Goal: Check status: Check status

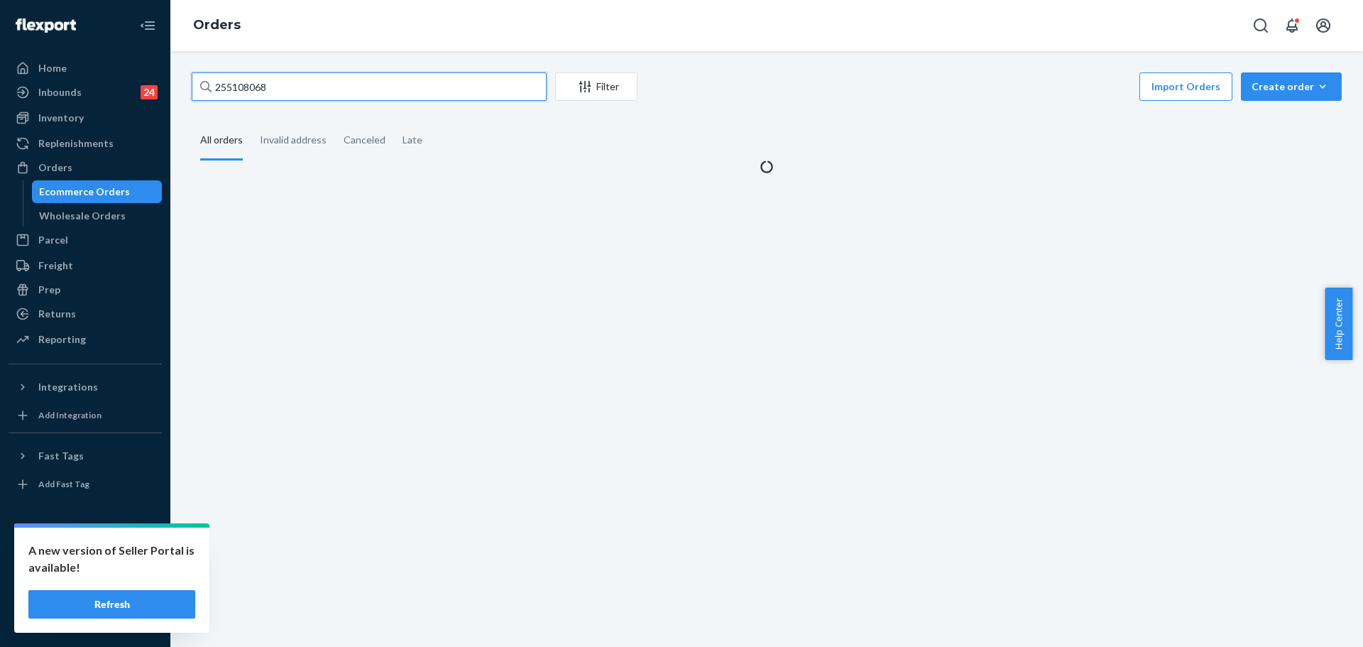
click at [283, 89] on input "255108068" at bounding box center [369, 86] width 355 height 28
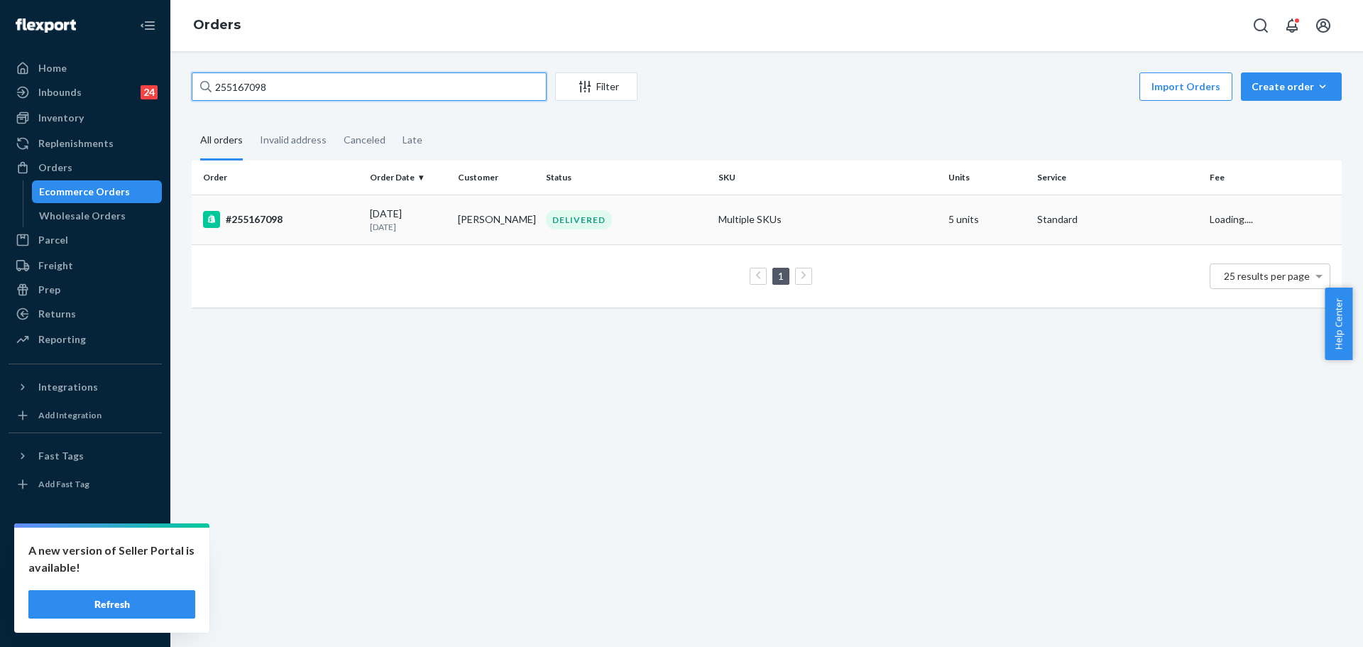
type input "255167098"
click at [300, 223] on div "#255167098" at bounding box center [280, 219] width 155 height 17
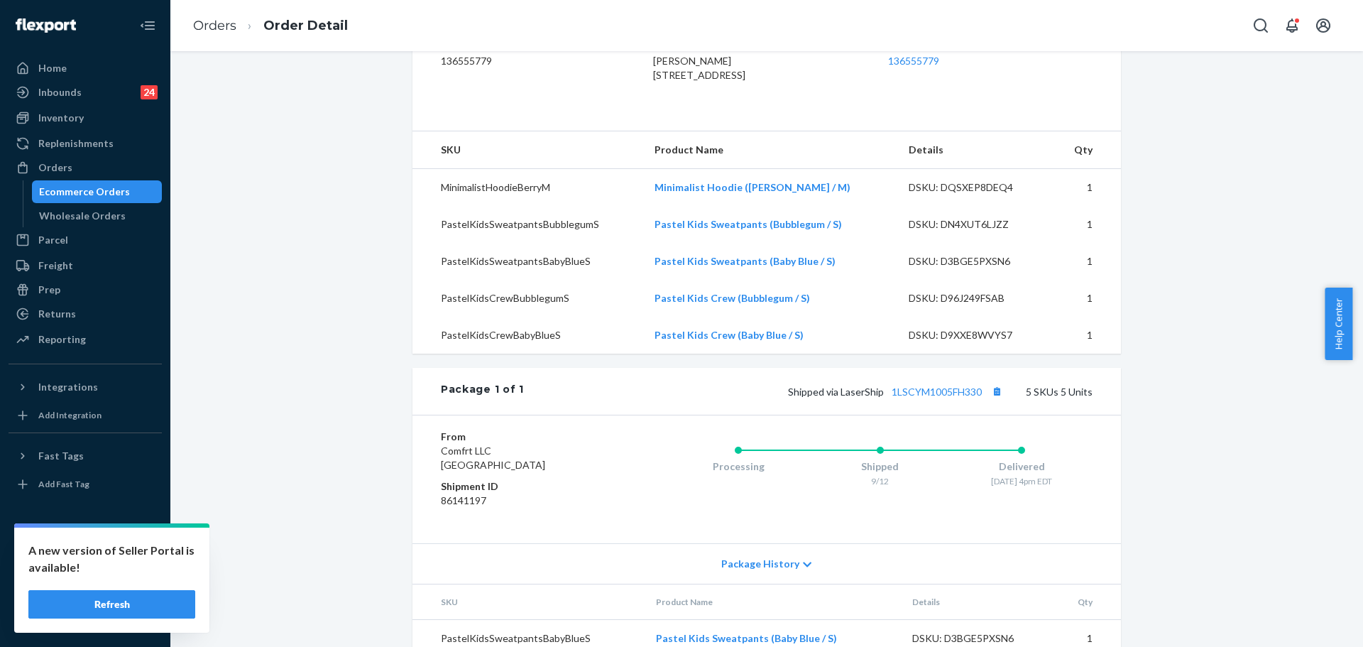
scroll to position [426, 0]
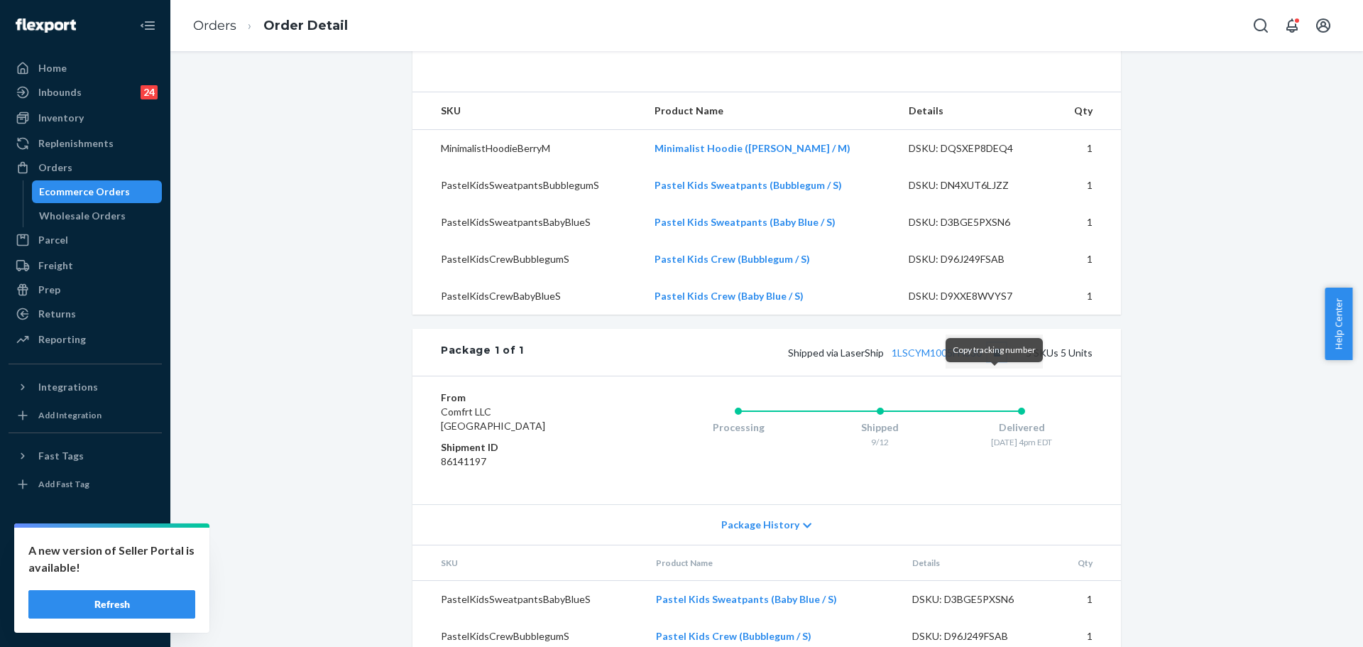
click at [995, 361] on button "Copy tracking number" at bounding box center [996, 352] width 18 height 18
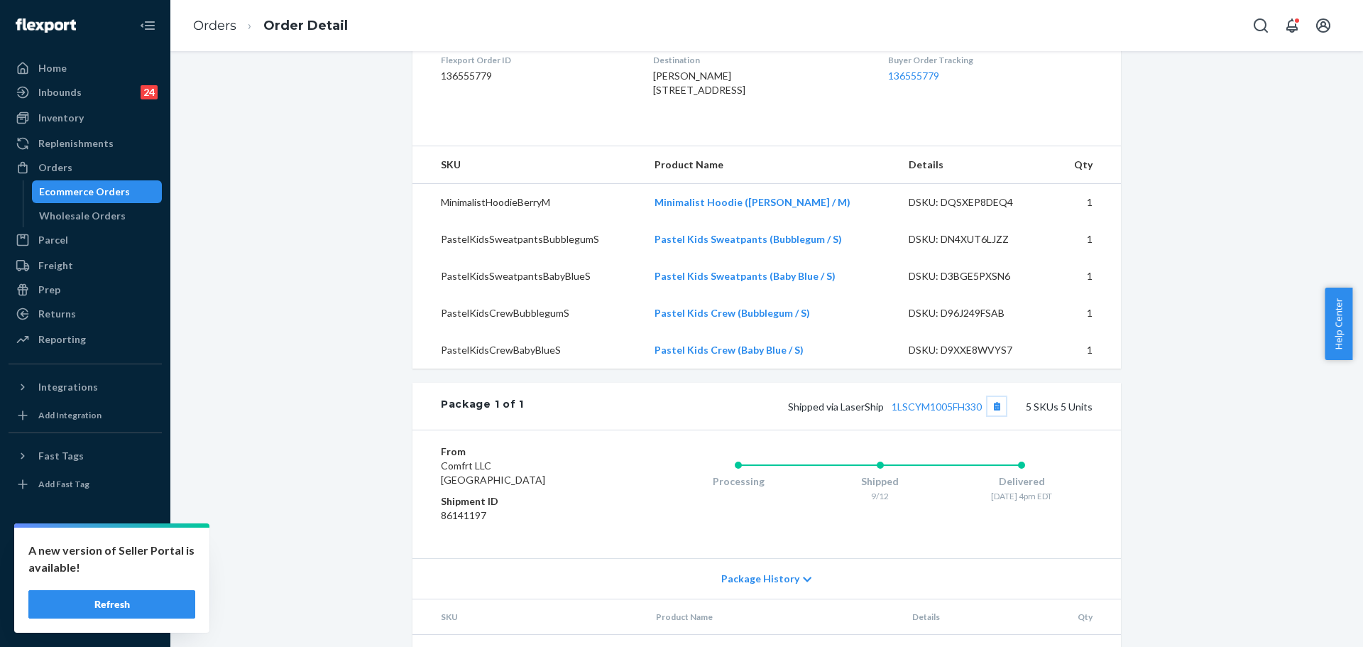
scroll to position [355, 0]
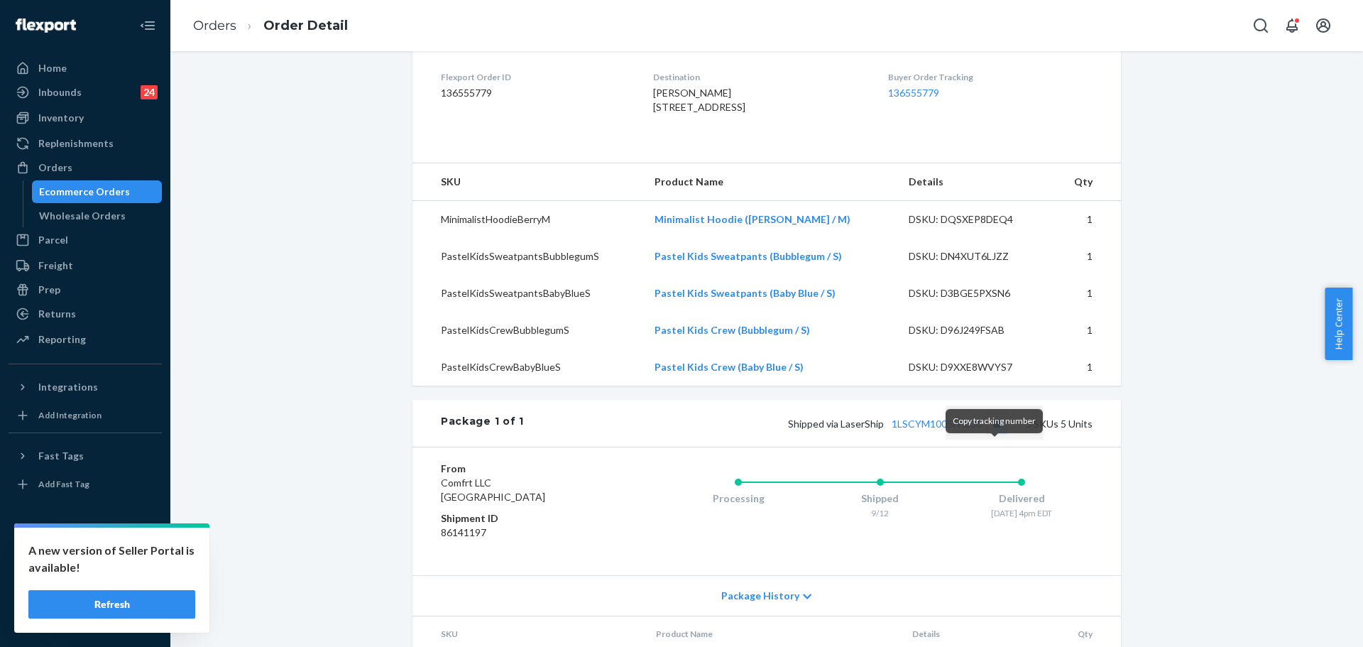
click at [1001, 432] on button "Copy tracking number" at bounding box center [996, 423] width 18 height 18
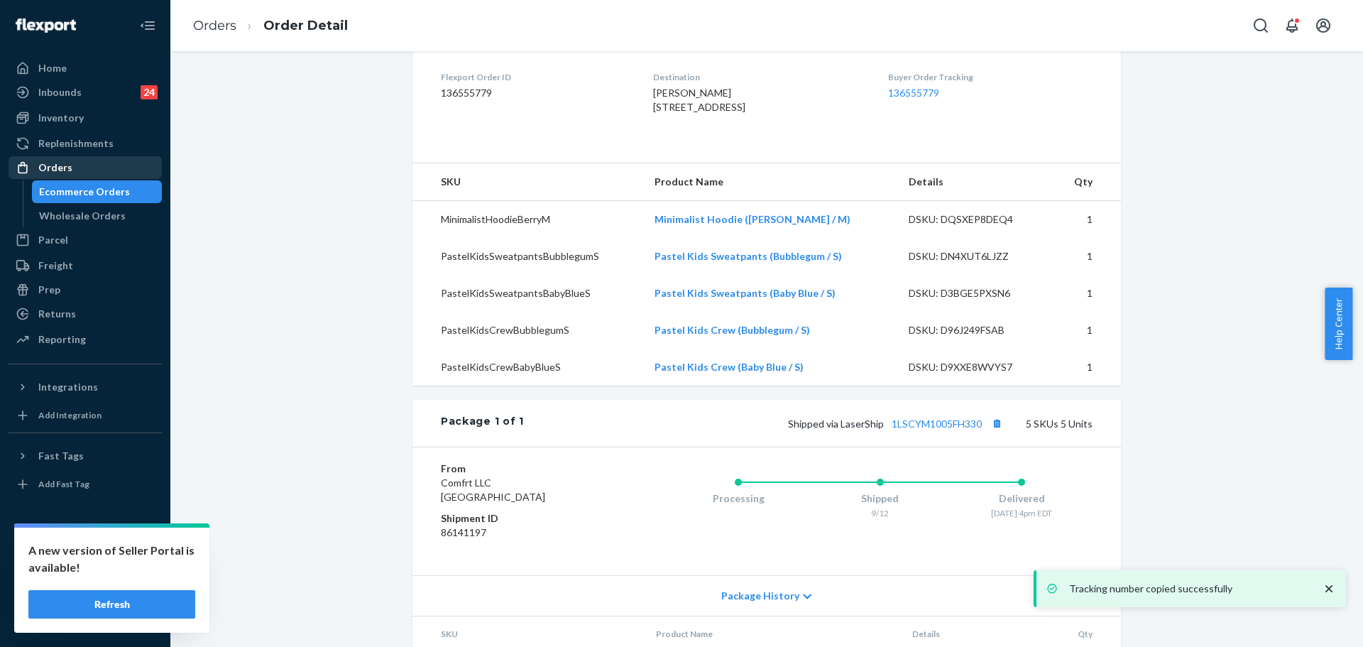
click at [109, 159] on div "Orders" at bounding box center [85, 168] width 150 height 20
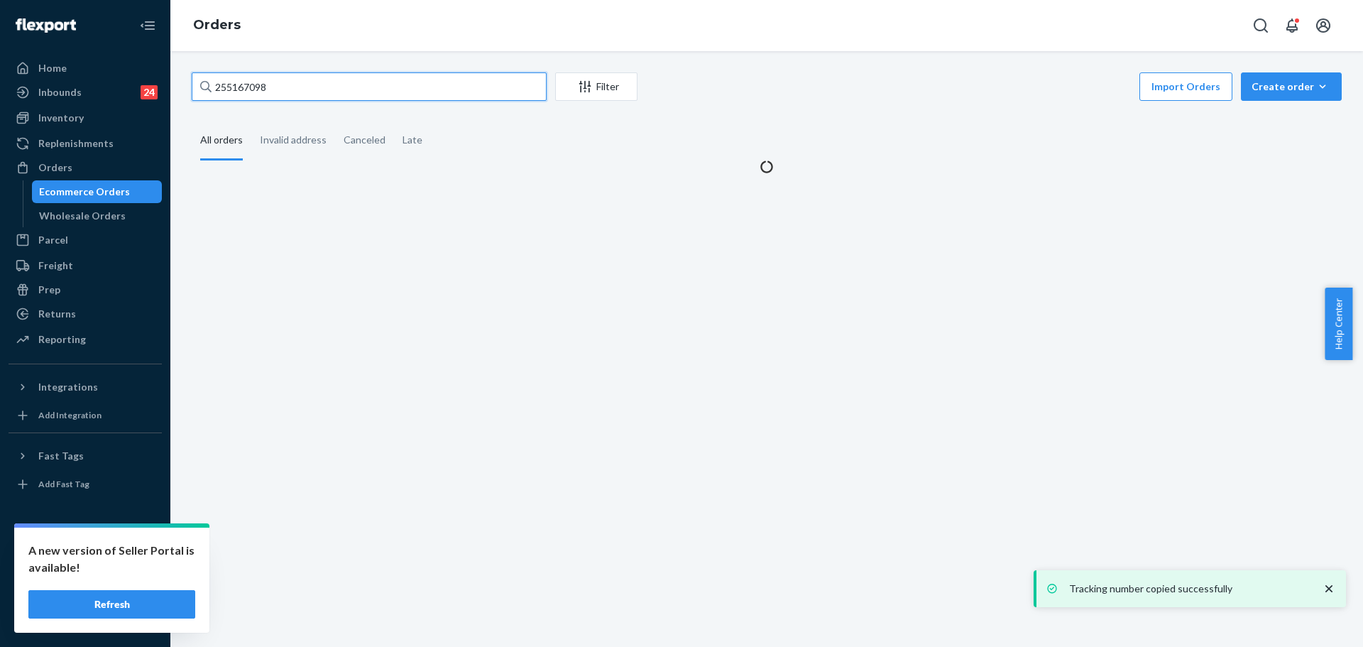
click at [297, 82] on input "255167098" at bounding box center [369, 86] width 355 height 28
paste input "295316"
type input "255295316"
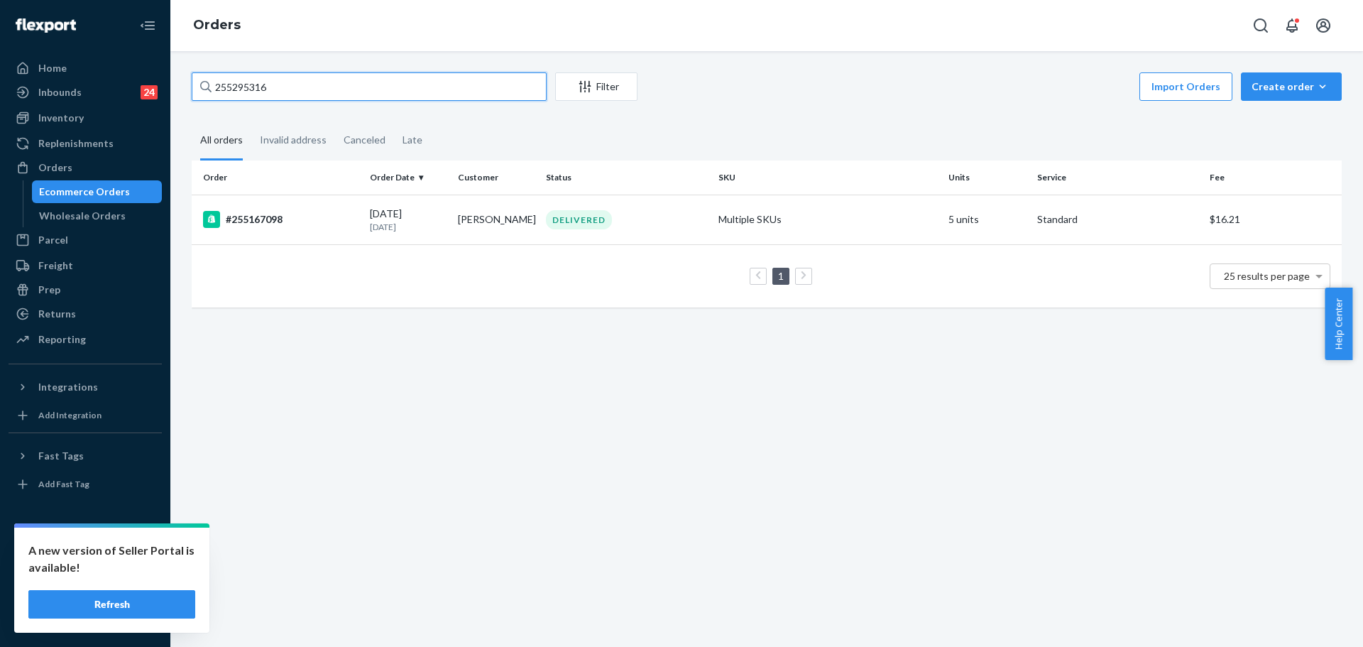
click at [297, 81] on input "255295316" at bounding box center [369, 86] width 355 height 28
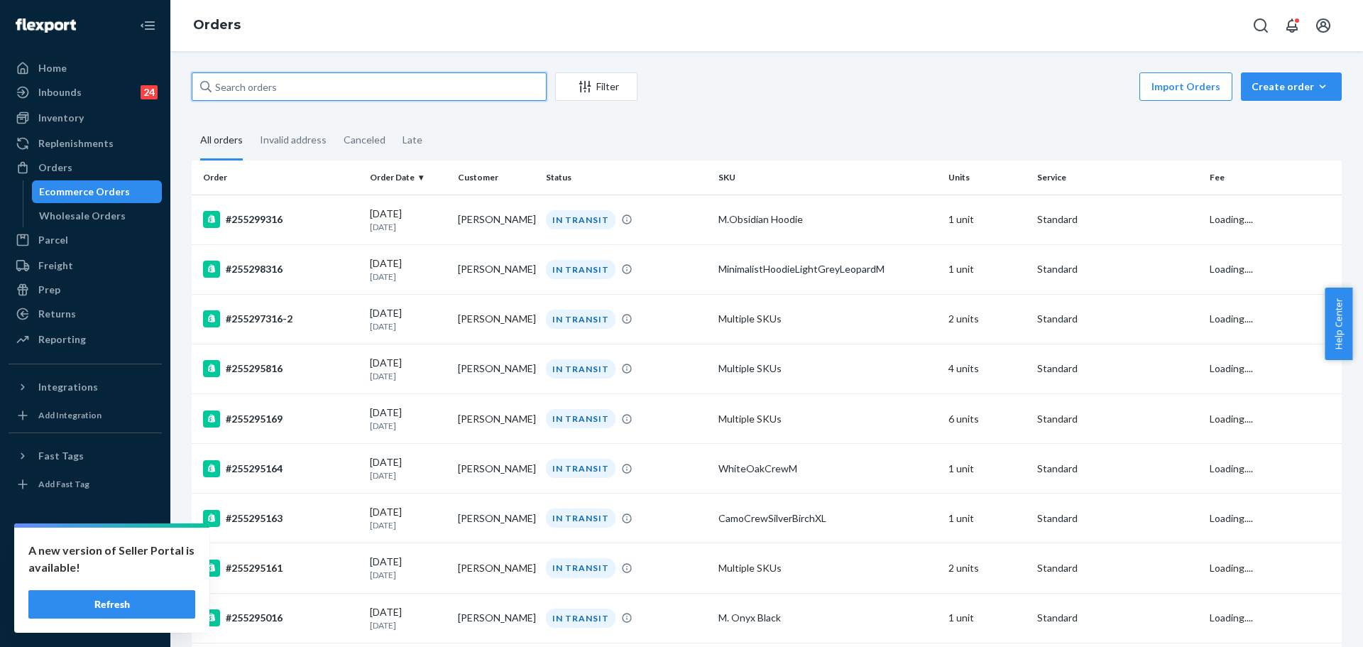
paste input "255295316"
click at [449, 80] on input "255295316" at bounding box center [369, 86] width 355 height 28
paste input "314540"
type input "255314540"
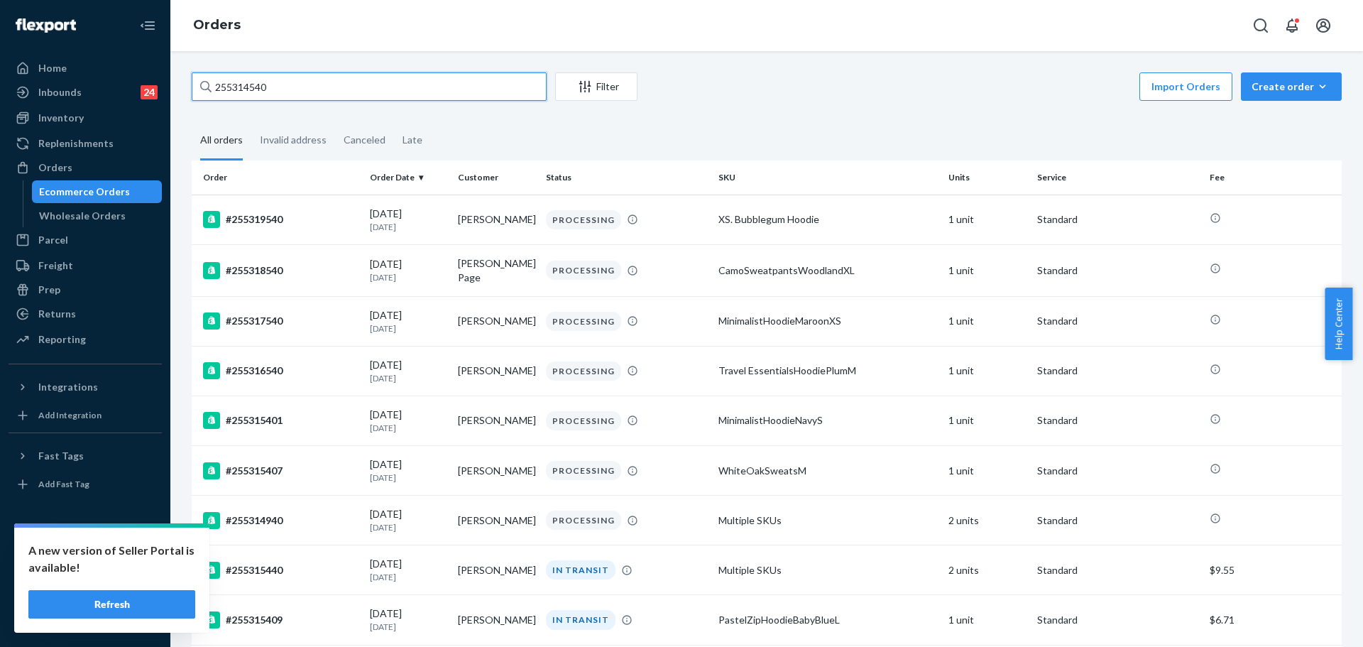
click at [420, 84] on input "255314540" at bounding box center [369, 86] width 355 height 28
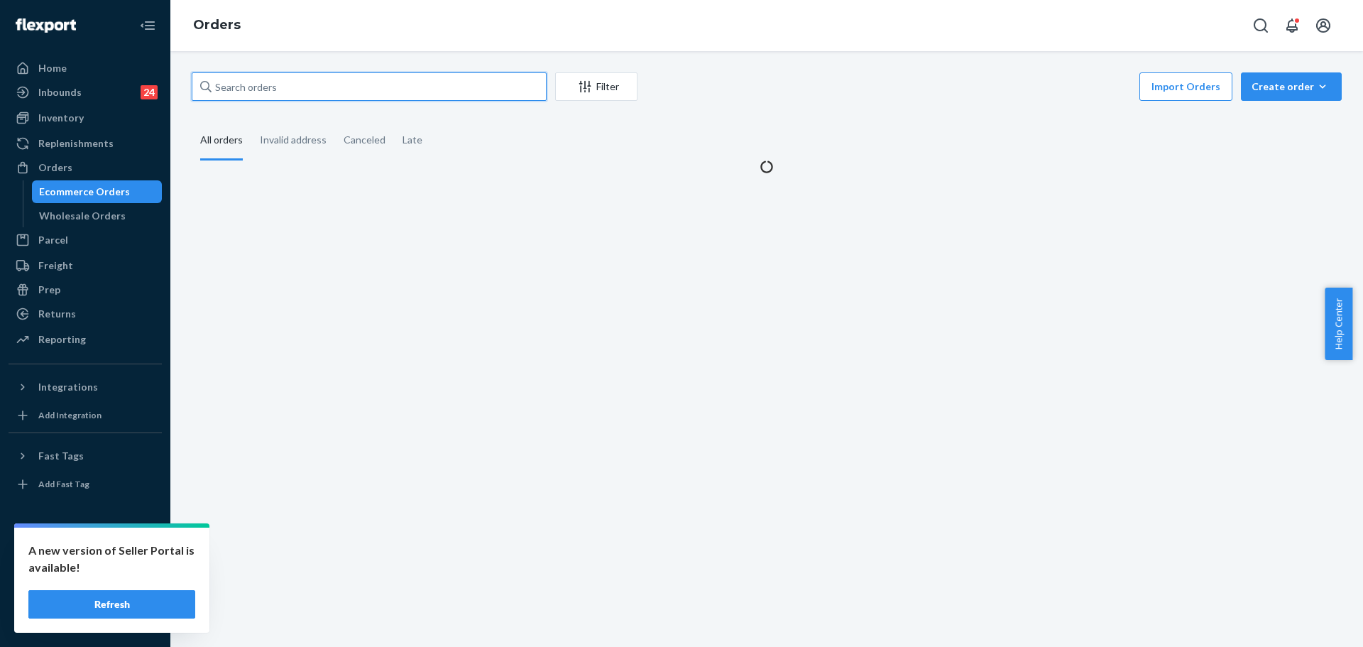
paste input "255314540"
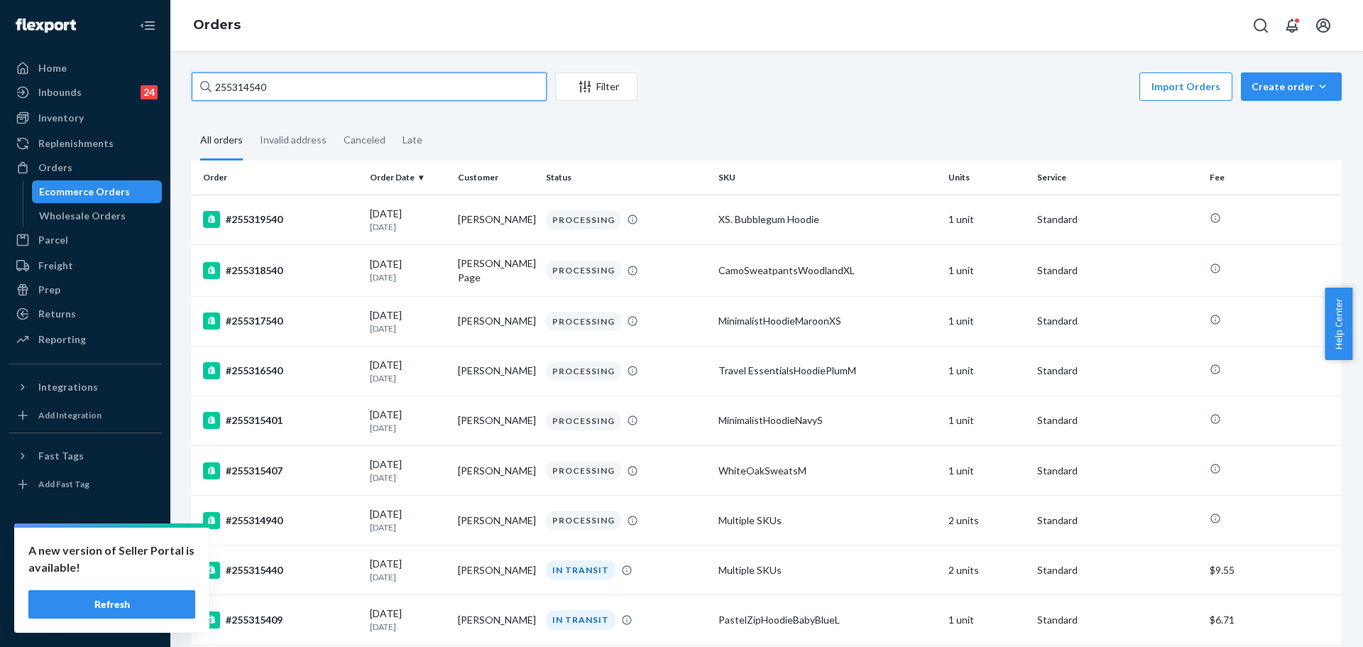
click at [295, 90] on input "255314540" at bounding box center [369, 86] width 355 height 28
click at [303, 80] on input "255314540" at bounding box center [369, 86] width 355 height 28
paste input "255213270"
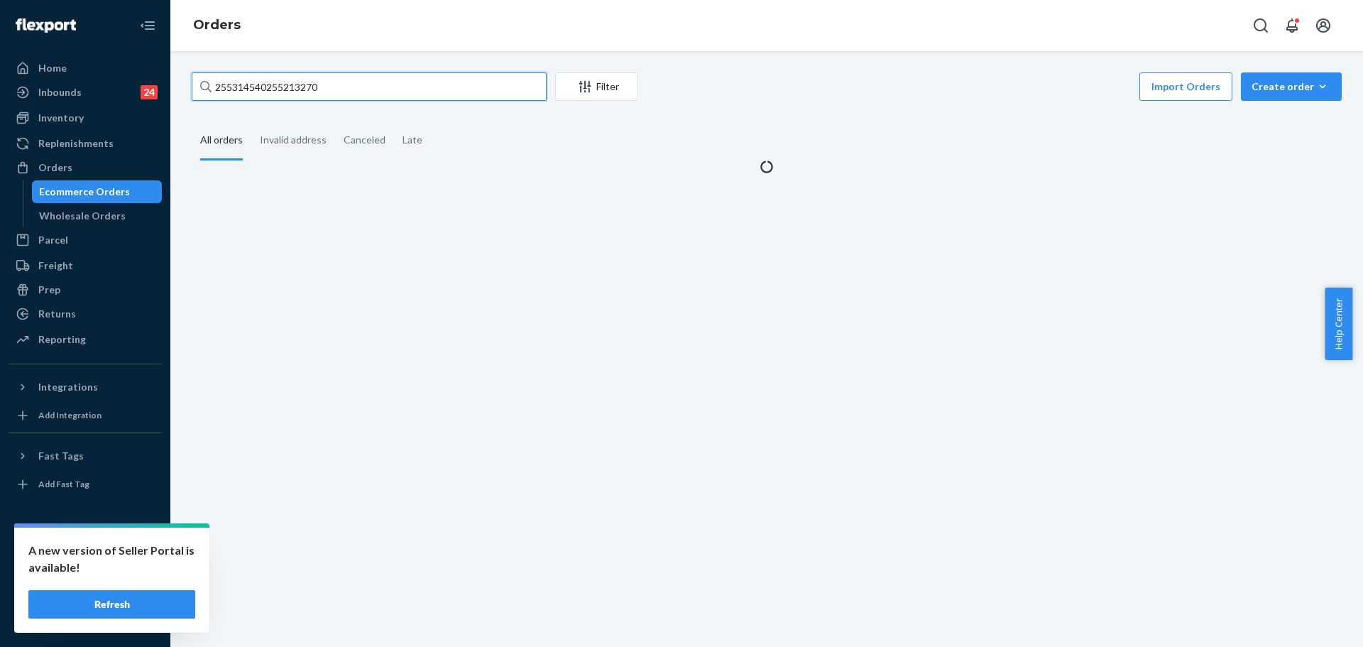
click at [303, 78] on input "255314540255213270" at bounding box center [369, 86] width 355 height 28
paste input "text"
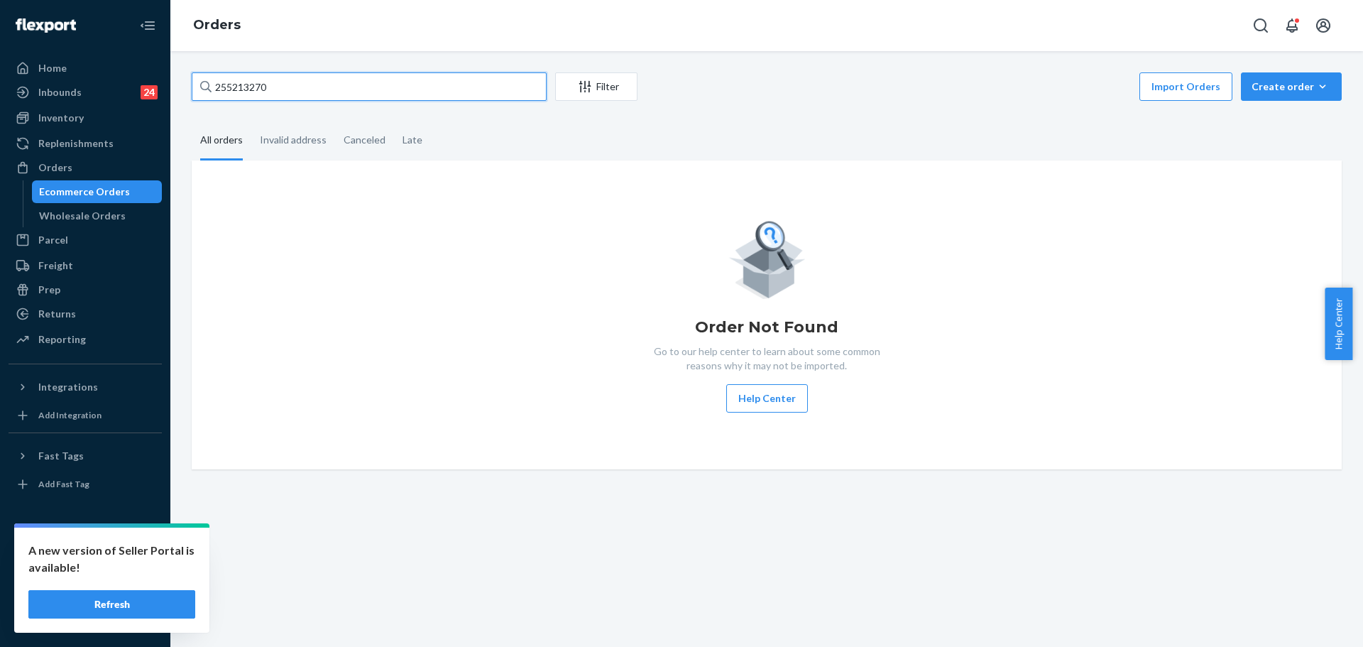
click at [383, 89] on input "255213270" at bounding box center [369, 86] width 355 height 28
click at [383, 88] on input "255213270" at bounding box center [369, 86] width 355 height 28
paste input "69021"
type input "255269021"
click at [336, 68] on div "255269021 Filter Import Orders Create order Ecommerce order Removal order All o…" at bounding box center [766, 349] width 1193 height 596
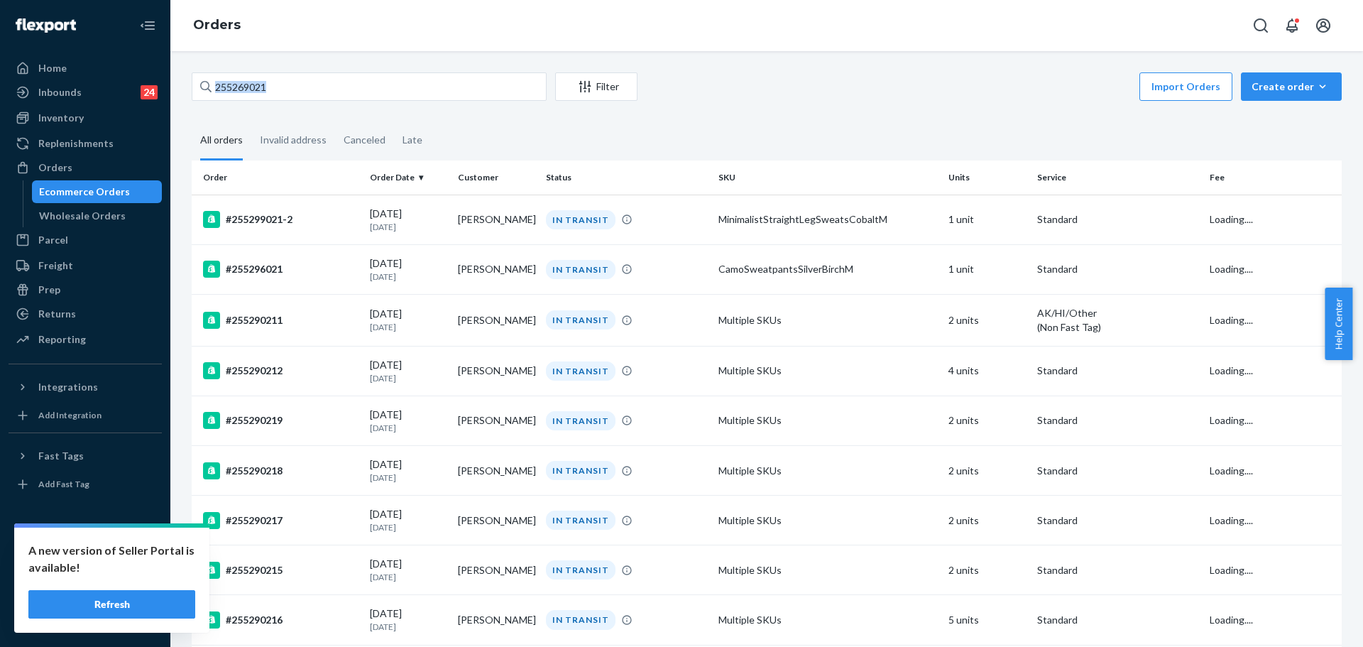
click at [336, 68] on div "255269021 Filter Import Orders Create order Ecommerce order Removal order All o…" at bounding box center [766, 349] width 1193 height 596
click at [339, 90] on input "255269021" at bounding box center [369, 86] width 355 height 28
click at [365, 78] on input "255269021" at bounding box center [369, 86] width 355 height 28
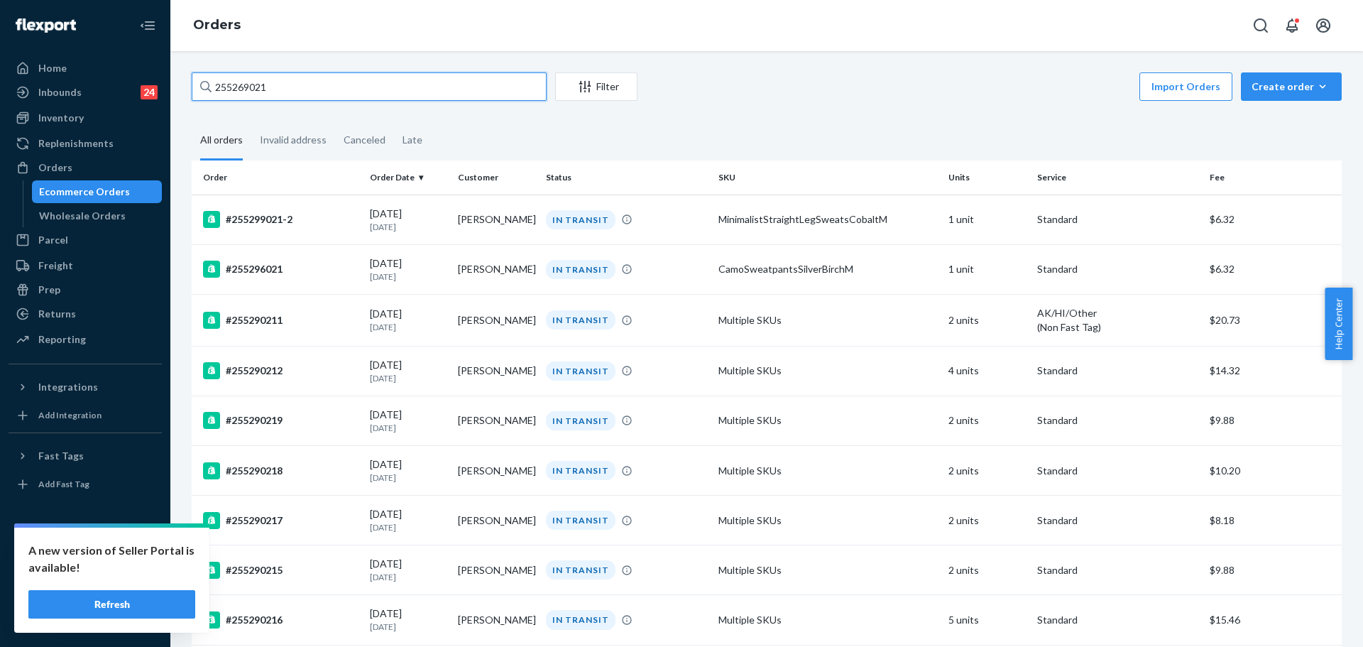
click at [365, 77] on input "255269021" at bounding box center [369, 86] width 355 height 28
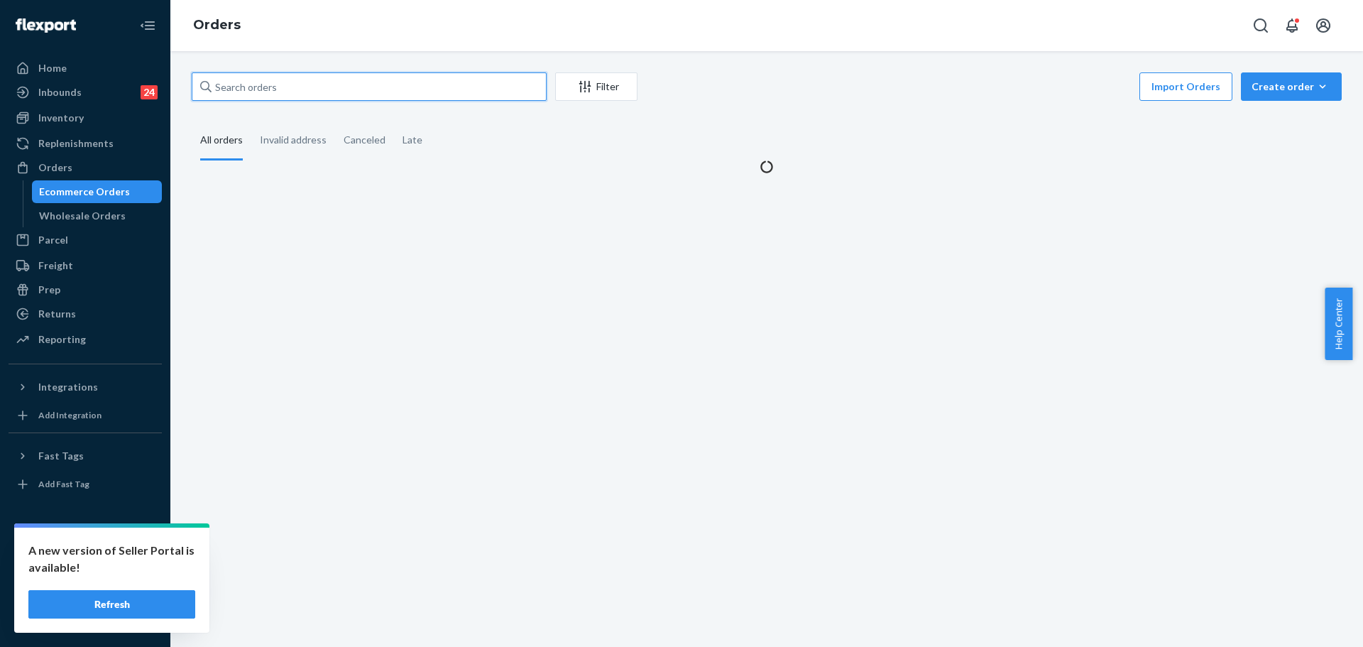
paste input "255269021"
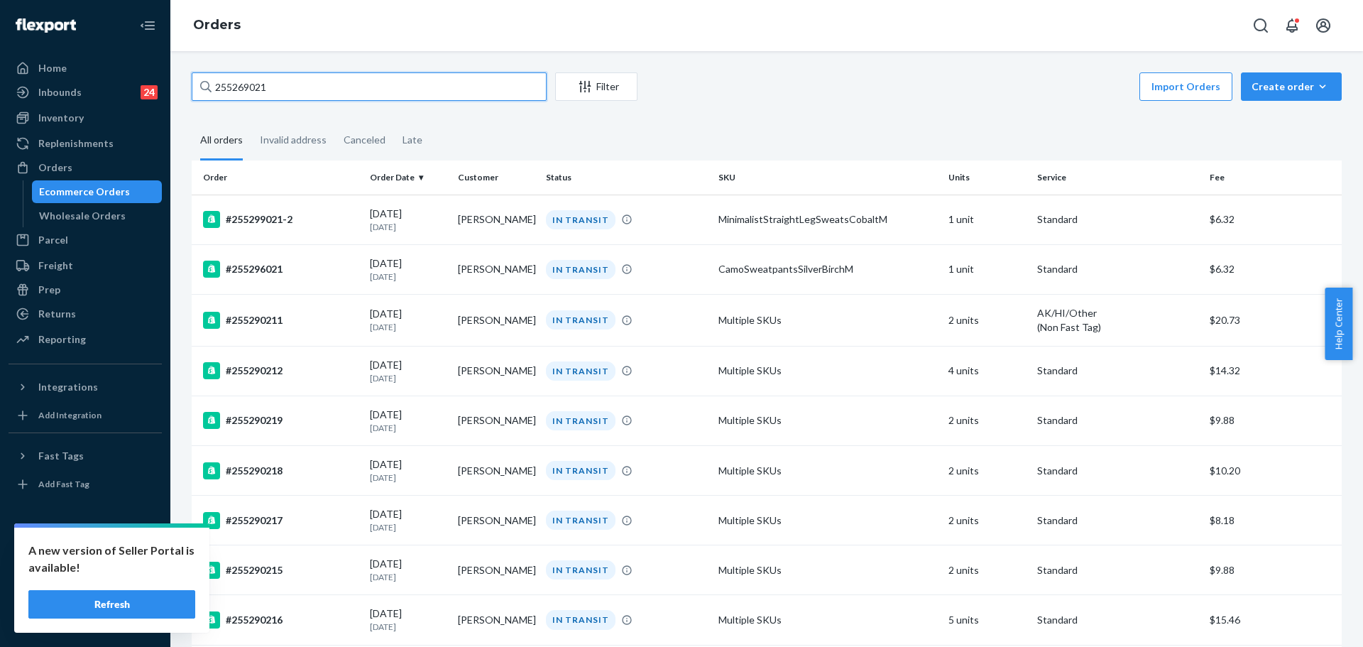
click at [310, 88] on input "255269021" at bounding box center [369, 86] width 355 height 28
click at [310, 87] on input "255269021" at bounding box center [369, 86] width 355 height 28
click at [268, 85] on input "255269021" at bounding box center [369, 86] width 355 height 28
paste input "312606"
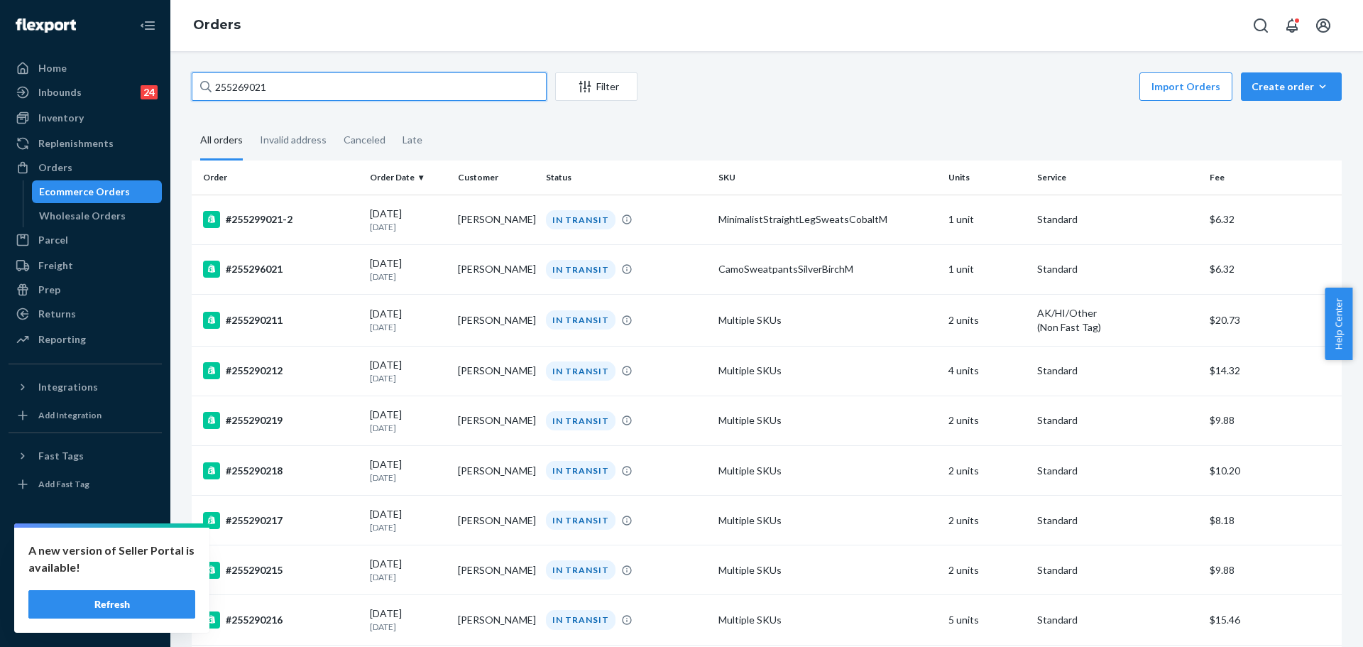
type input "255312606"
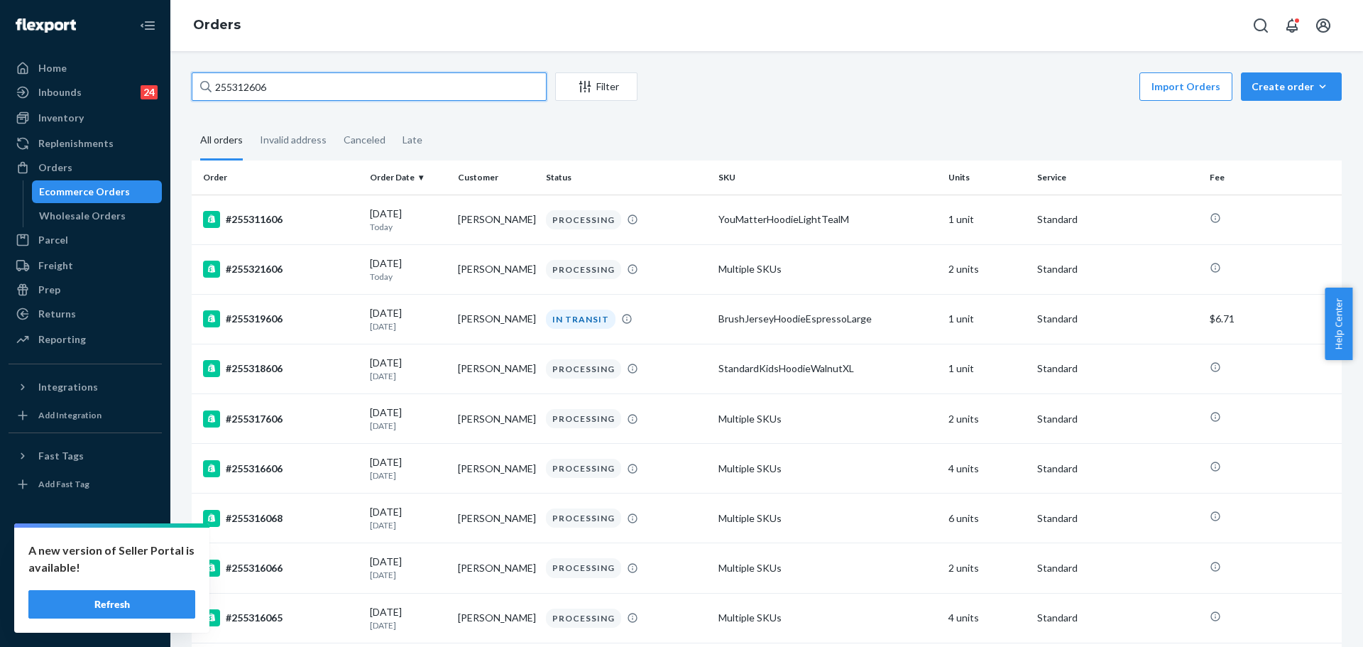
click at [322, 77] on input "255312606" at bounding box center [369, 86] width 355 height 28
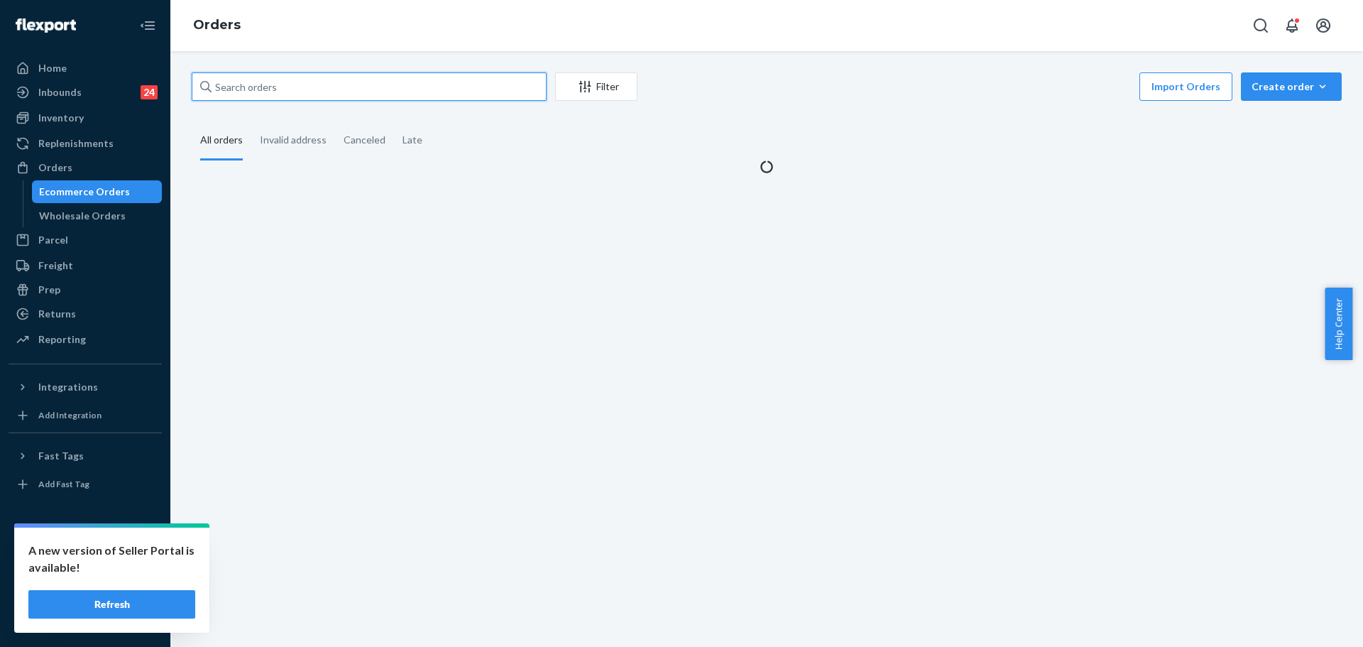
paste input "255312606"
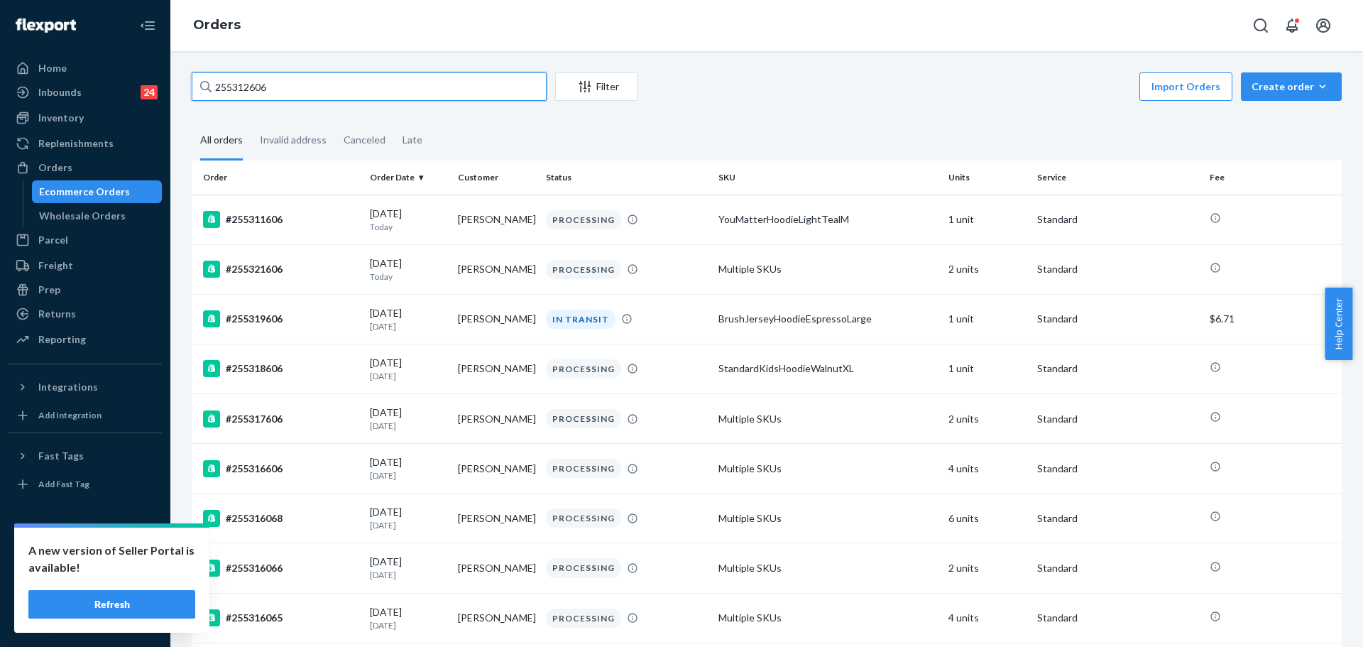
click at [405, 84] on input "255312606" at bounding box center [369, 86] width 355 height 28
paste input "8684"
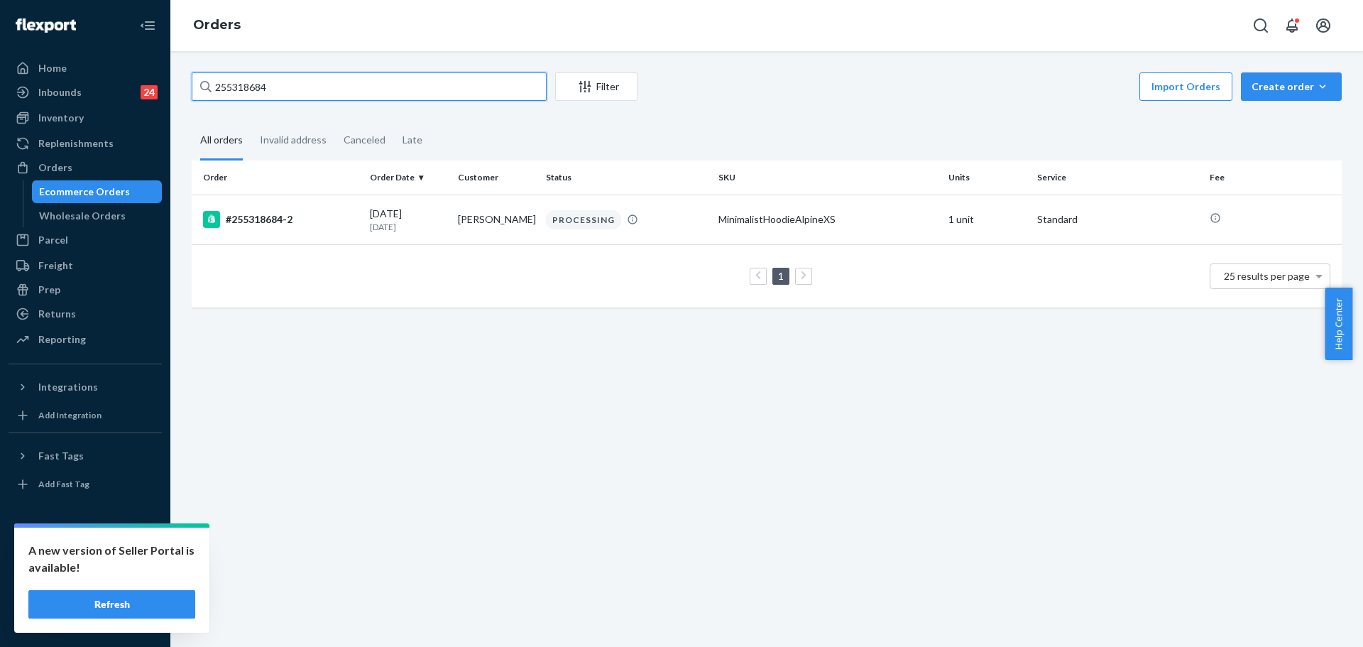
click at [341, 82] on input "255318684" at bounding box center [369, 86] width 355 height 28
paste input "4751942"
type input "254751942"
click at [319, 229] on td "#254751942" at bounding box center [278, 220] width 173 height 50
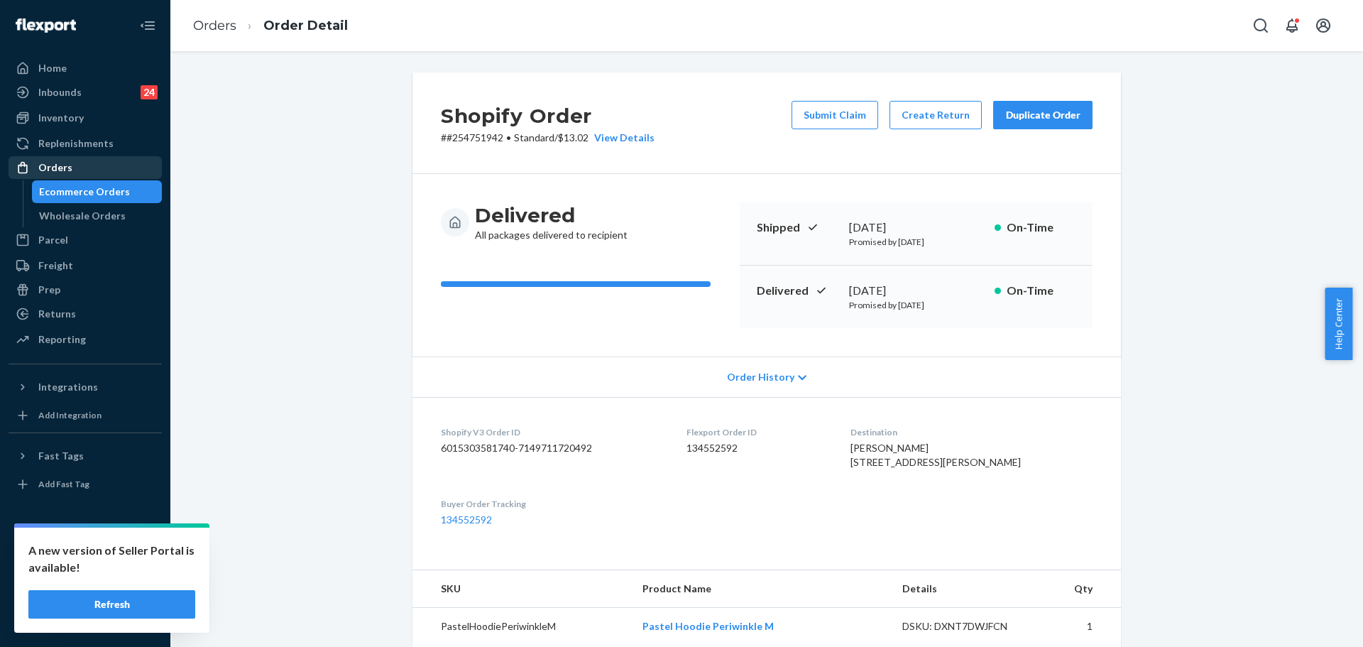
click at [106, 168] on div "Orders" at bounding box center [85, 168] width 150 height 20
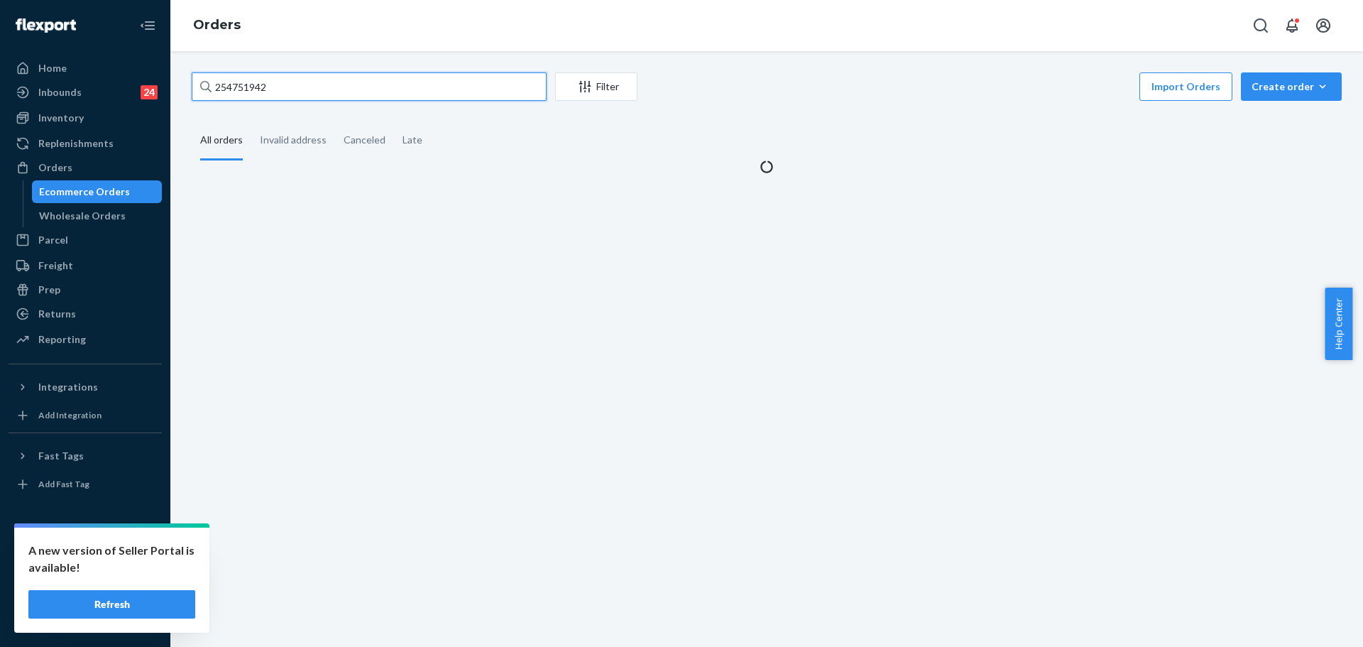
click at [295, 89] on input "254751942" at bounding box center [369, 86] width 355 height 28
paste input "5185017"
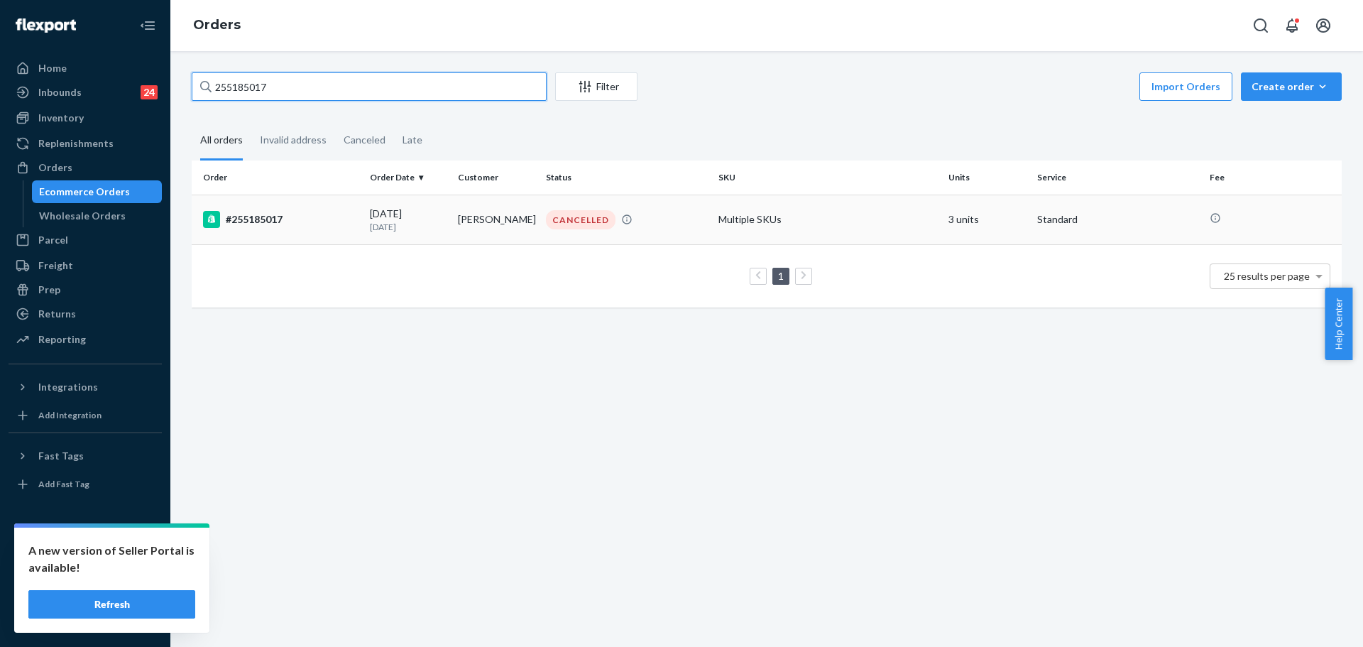
type input "255185017"
click at [275, 226] on div "#255185017" at bounding box center [280, 219] width 155 height 17
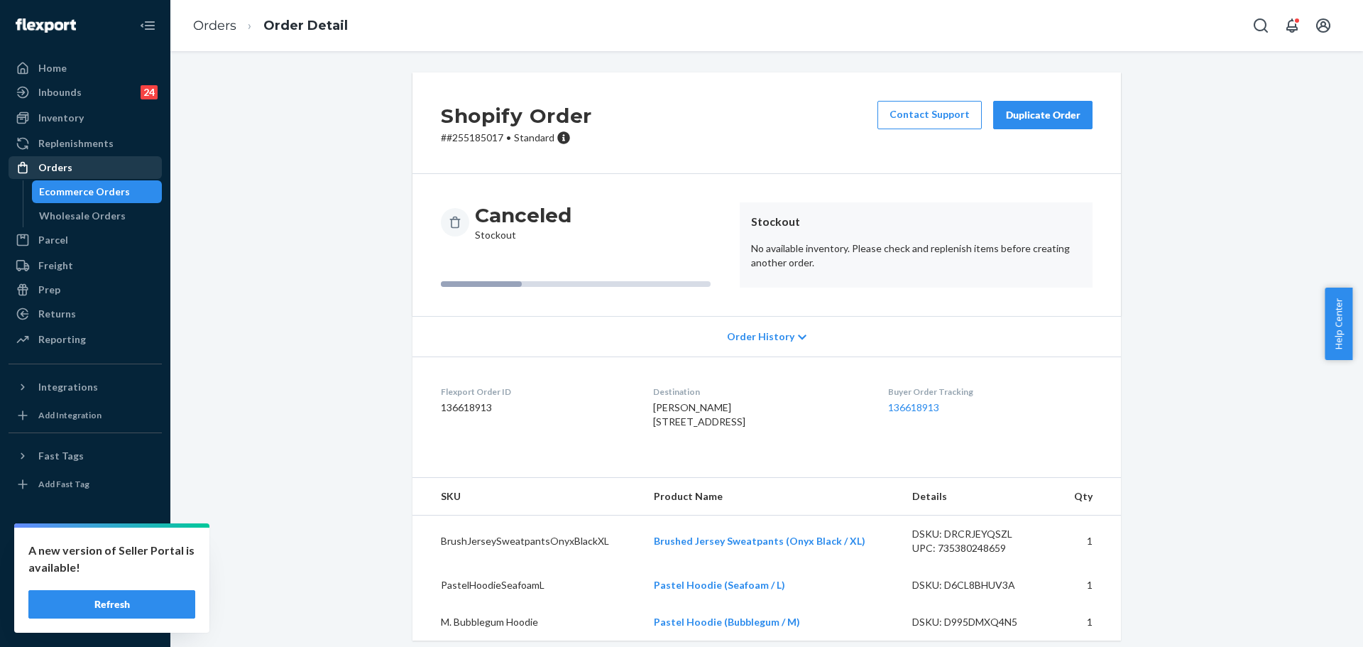
click at [43, 165] on div "Orders" at bounding box center [55, 167] width 34 height 14
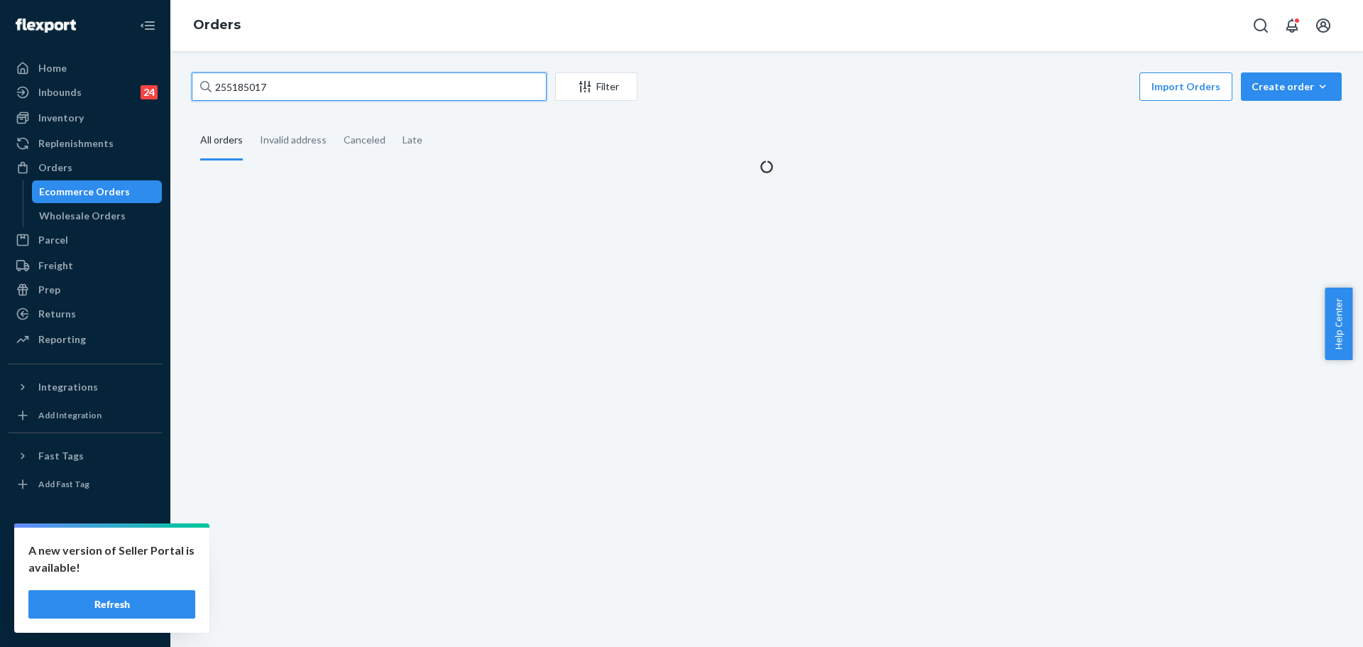
click at [297, 92] on input "255185017" at bounding box center [369, 86] width 355 height 28
click at [297, 91] on input "255185017" at bounding box center [369, 86] width 355 height 28
paste input "287991"
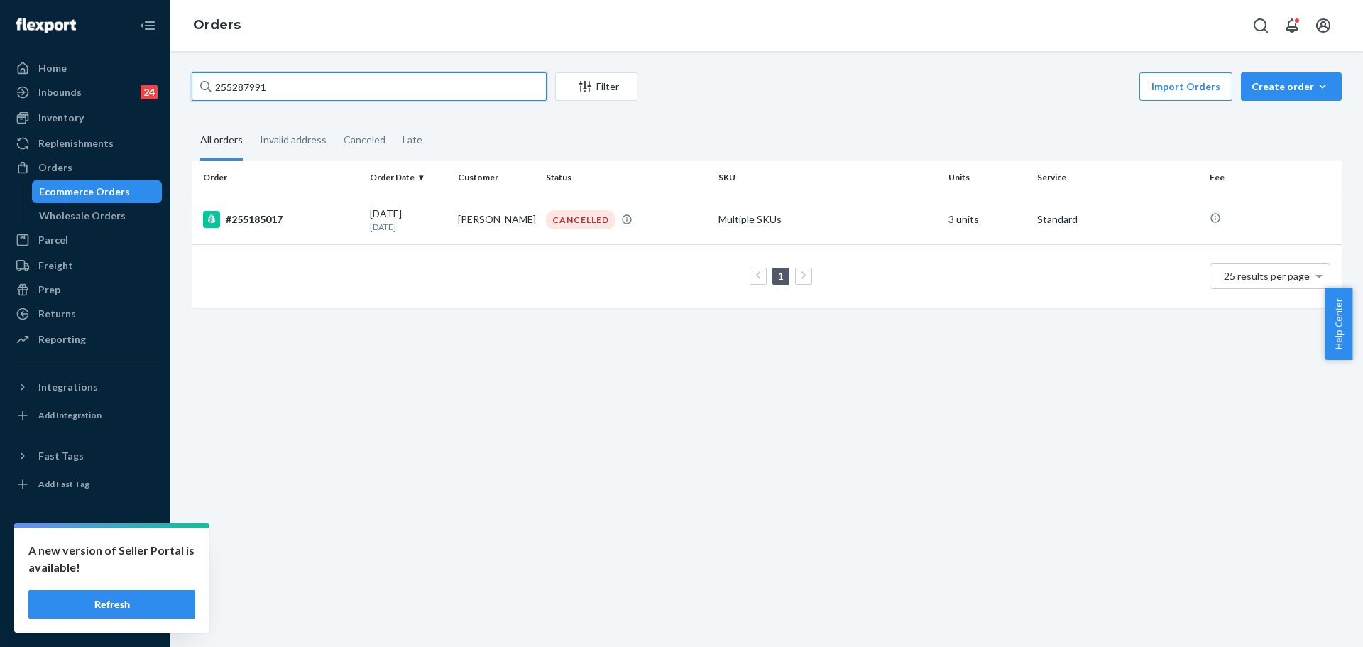
click at [292, 93] on input "255287991" at bounding box center [369, 86] width 355 height 28
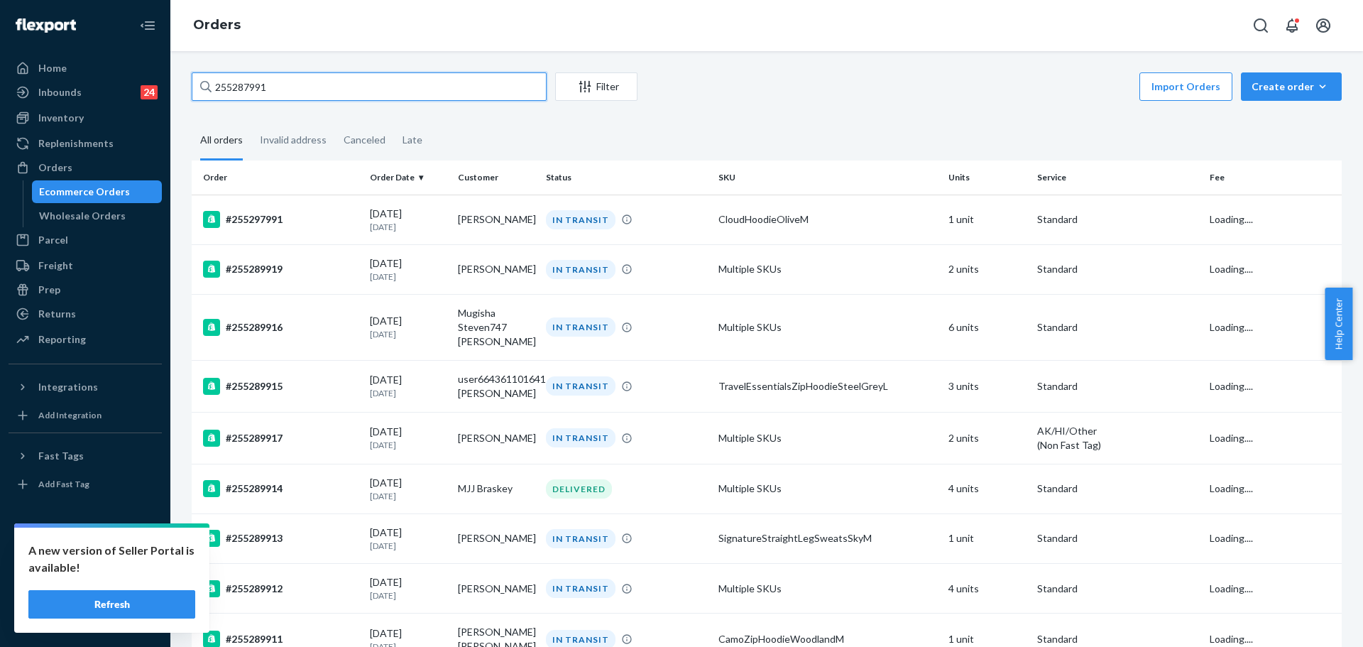
click at [292, 93] on input "255287991" at bounding box center [369, 86] width 355 height 28
click at [309, 91] on input "255287991" at bounding box center [369, 86] width 355 height 28
click at [309, 89] on input "255287991" at bounding box center [369, 86] width 355 height 28
click at [310, 87] on input "255287991" at bounding box center [369, 86] width 355 height 28
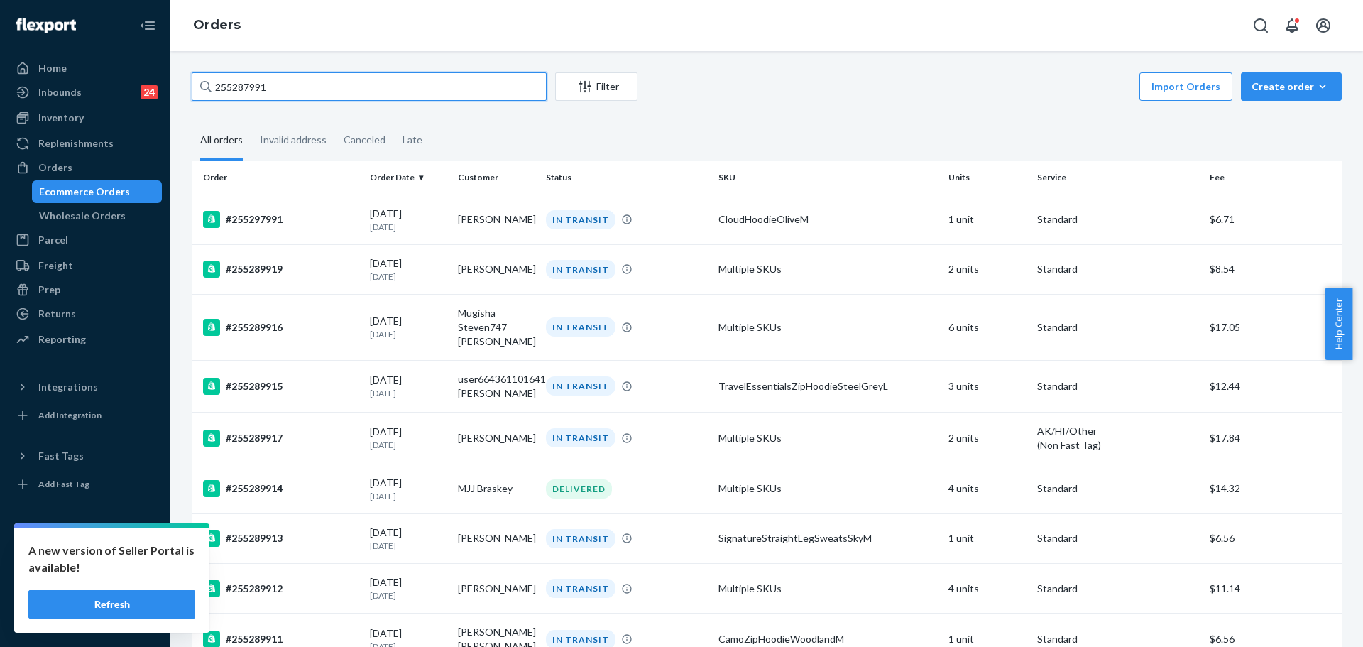
paste input "141733"
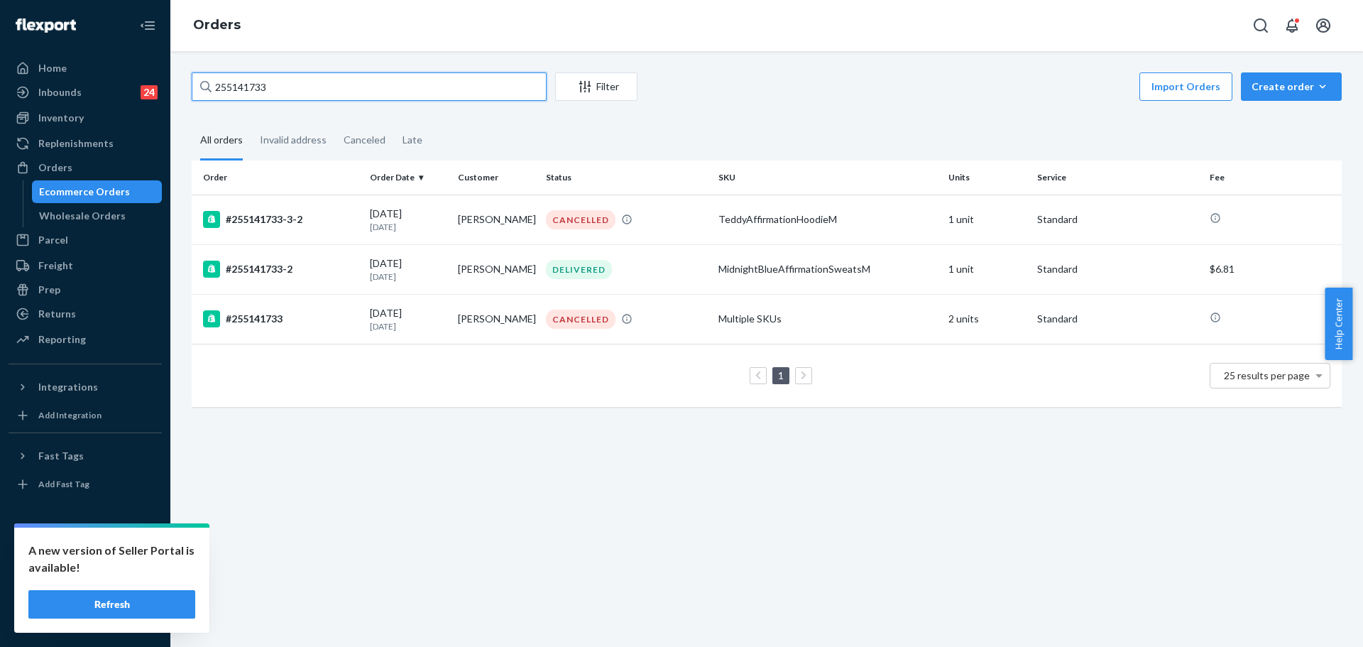
click at [297, 90] on input "255141733" at bounding box center [369, 86] width 355 height 28
paste input "366381"
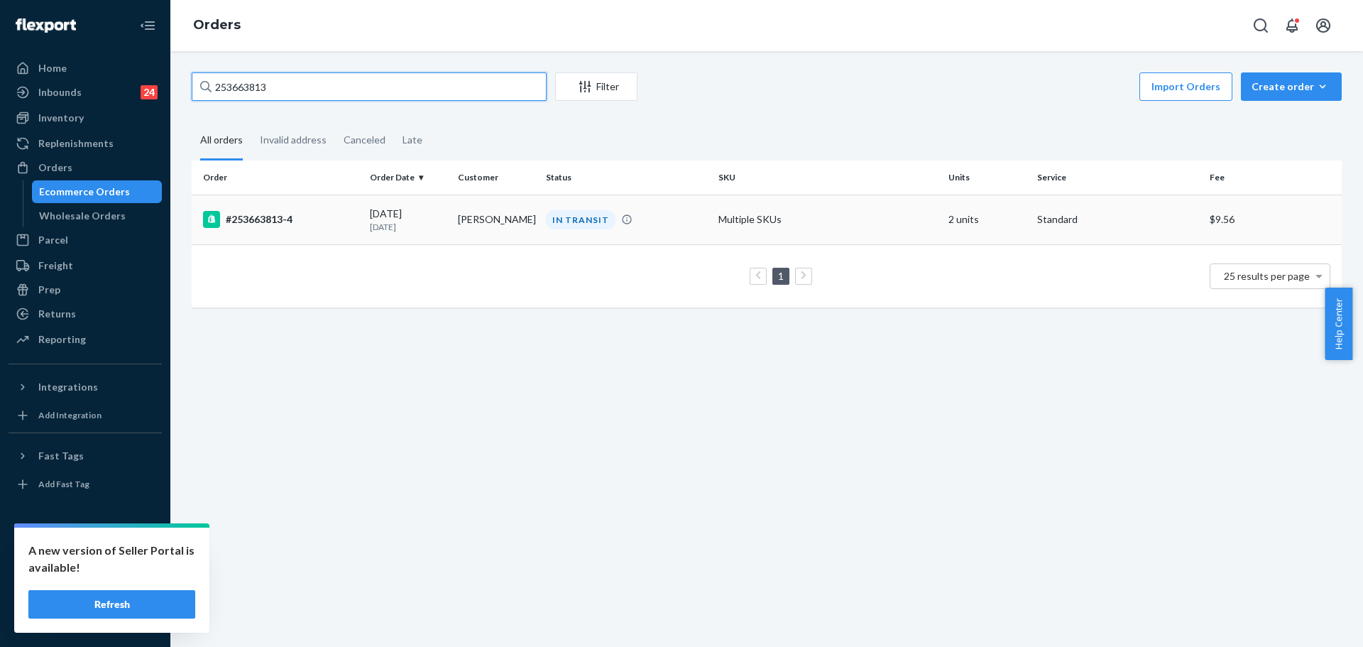
type input "253663813"
click at [279, 221] on div "#253663813-4" at bounding box center [280, 219] width 155 height 17
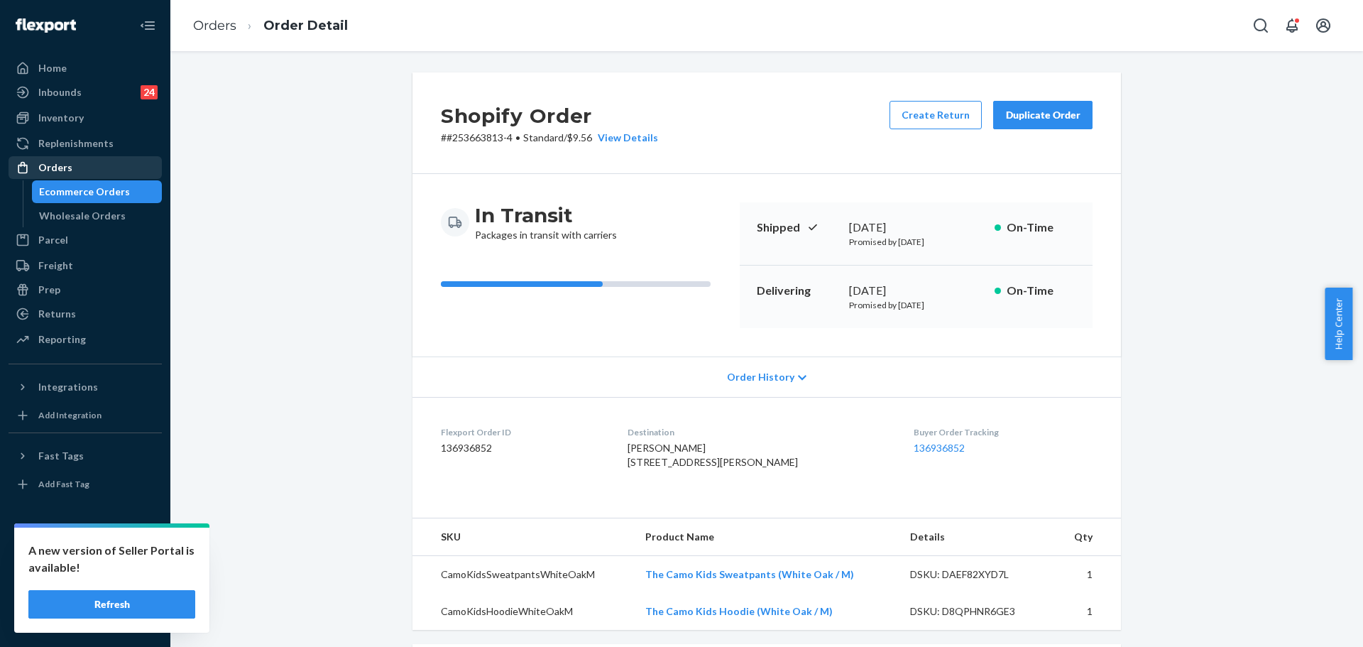
click at [111, 178] on link "Orders" at bounding box center [85, 167] width 153 height 23
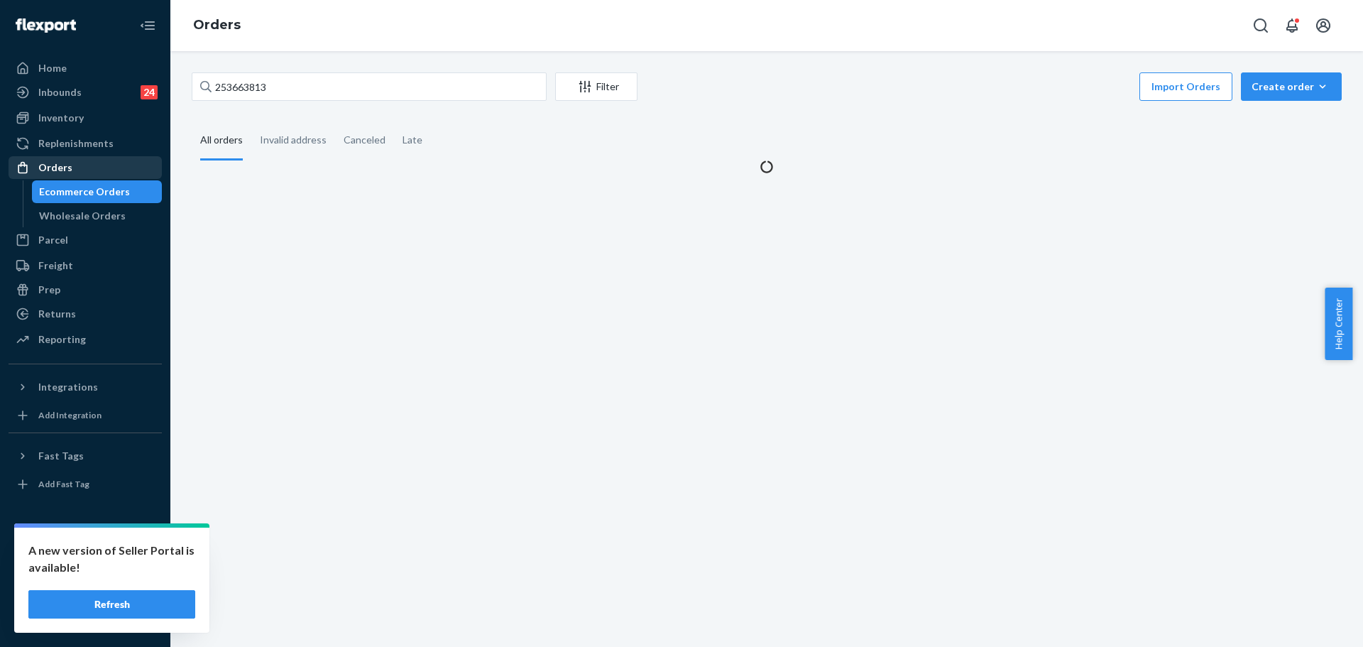
click at [113, 171] on div "Orders" at bounding box center [85, 168] width 150 height 20
click at [297, 85] on input "253663813" at bounding box center [369, 86] width 355 height 28
click at [298, 85] on input "253663813" at bounding box center [369, 86] width 355 height 28
paste input "5169835"
type input "255169835"
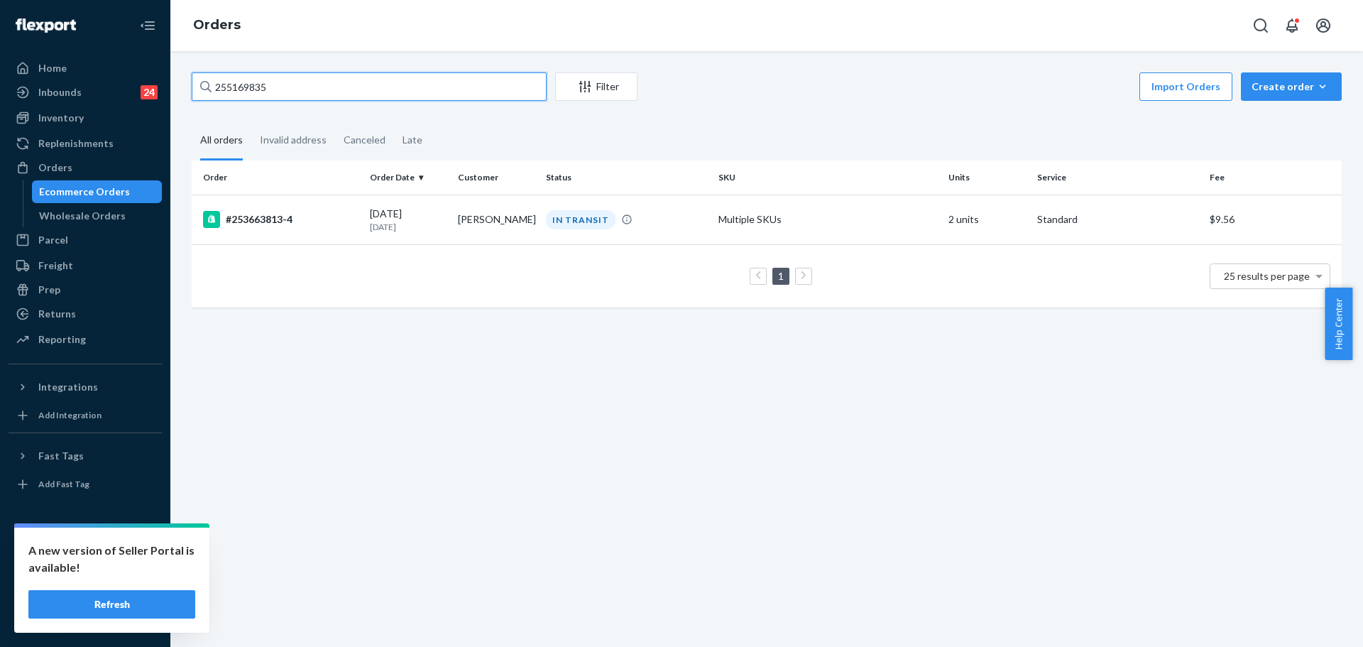
click at [332, 98] on input "255169835" at bounding box center [369, 86] width 355 height 28
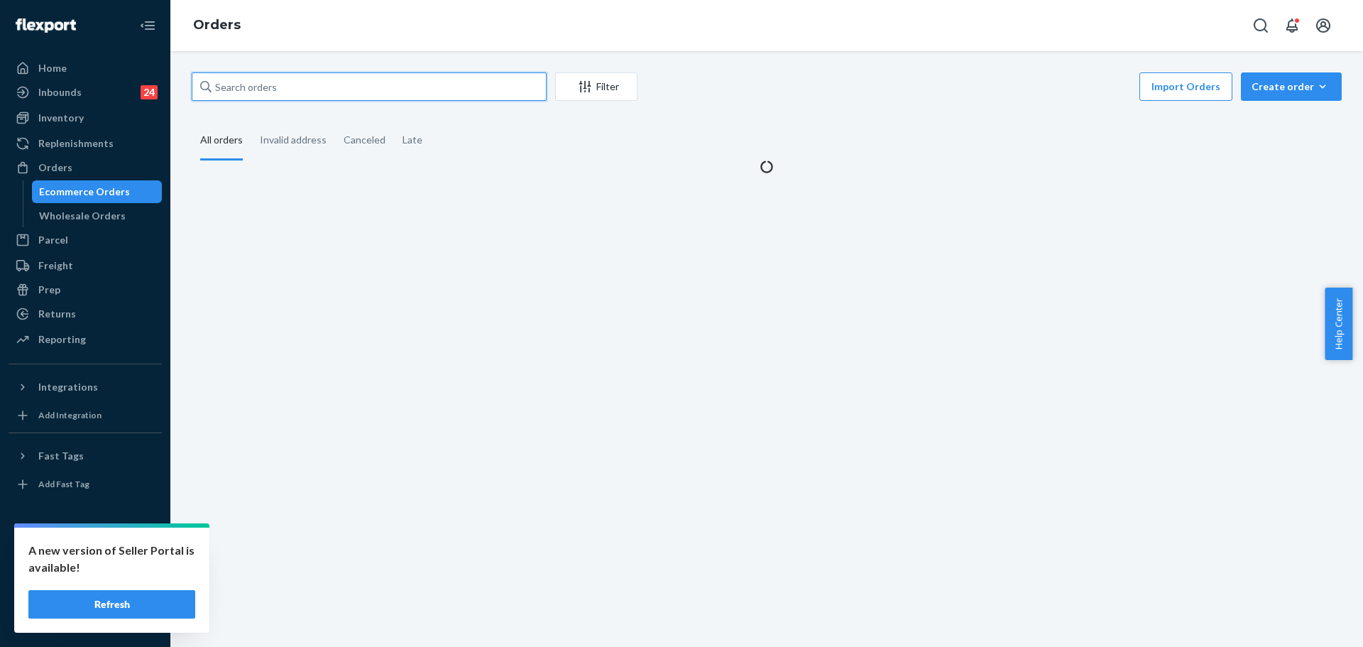
paste input "255169835"
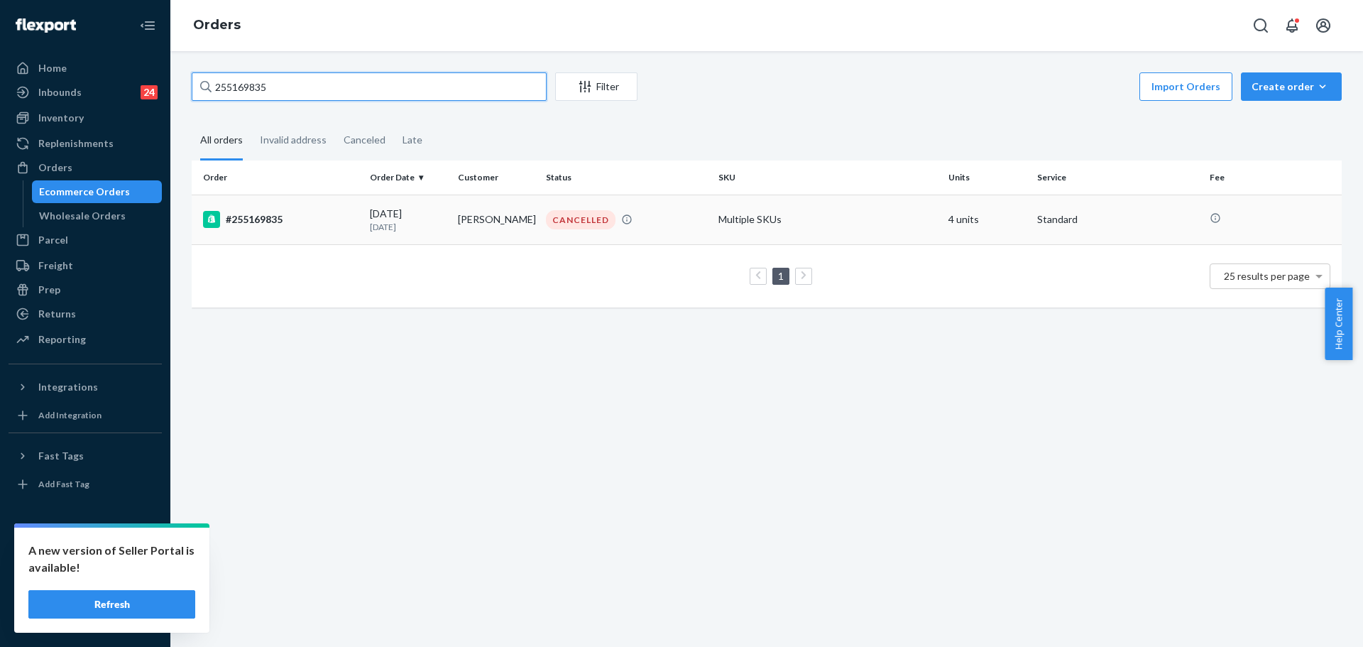
type input "255169835"
click at [334, 224] on div "#255169835" at bounding box center [280, 219] width 155 height 17
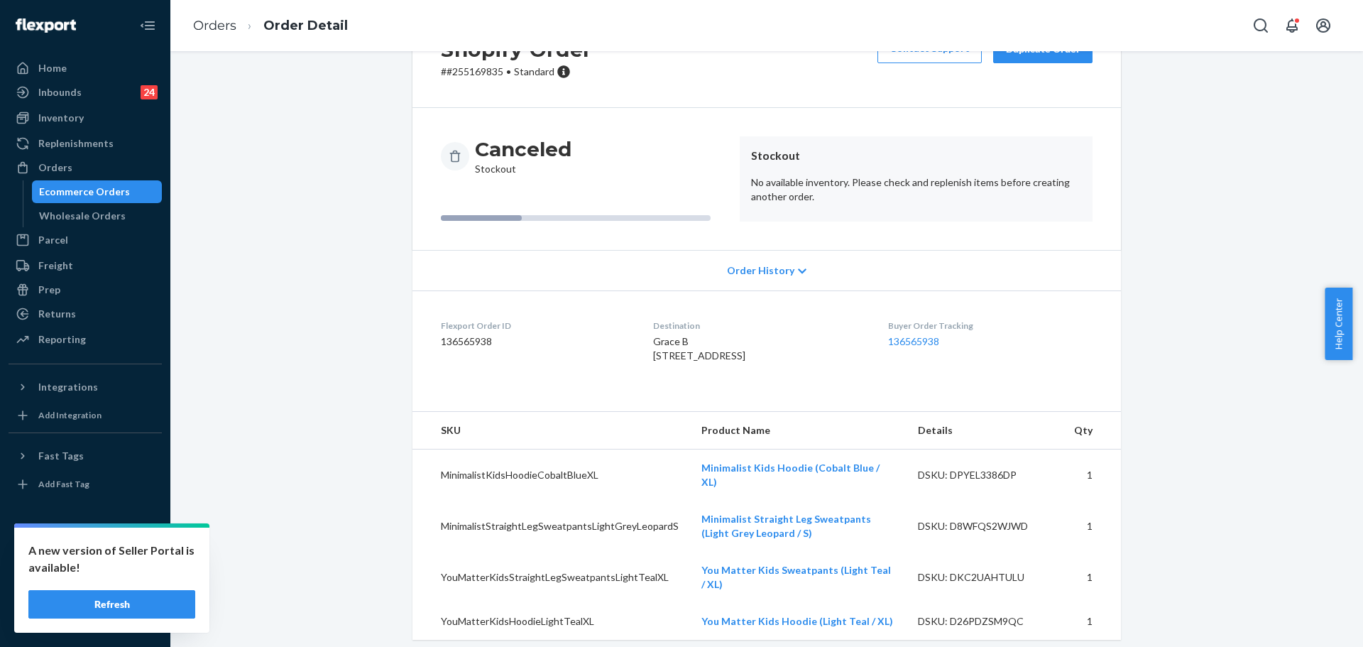
scroll to position [76, 0]
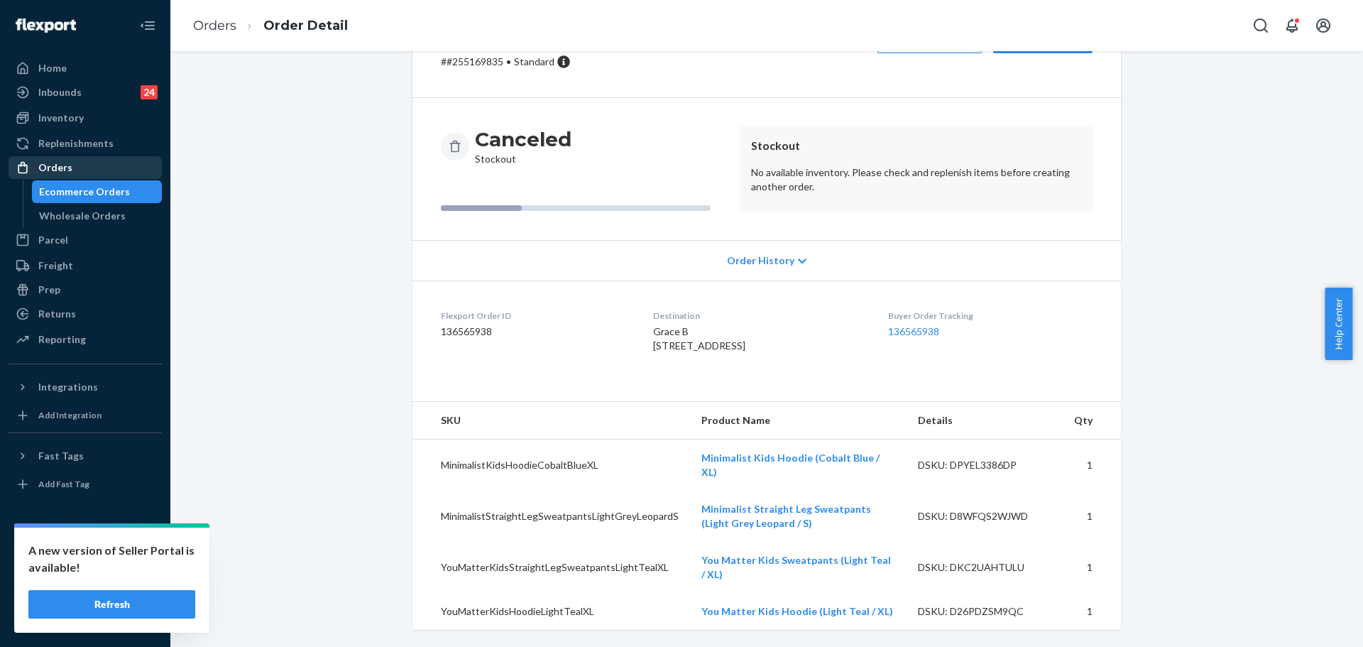
click at [119, 163] on div "Orders" at bounding box center [85, 168] width 150 height 20
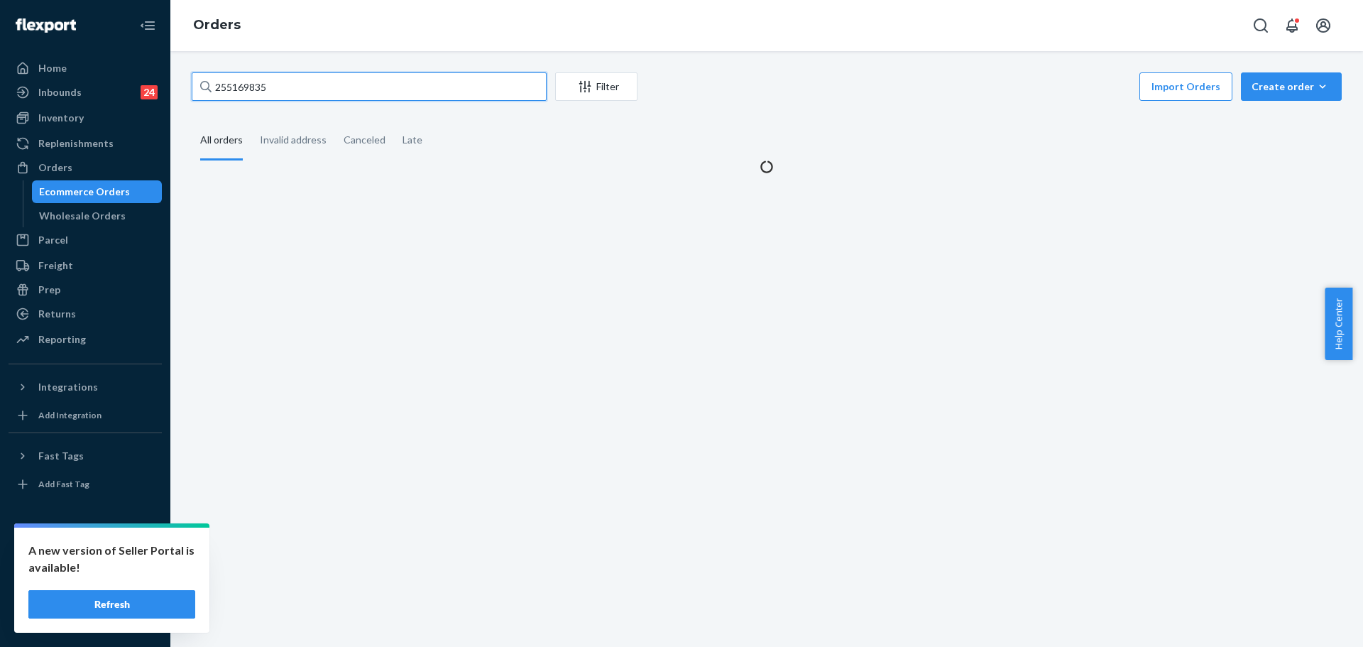
click at [352, 96] on input "255169835" at bounding box center [369, 86] width 355 height 28
paste input "7602"
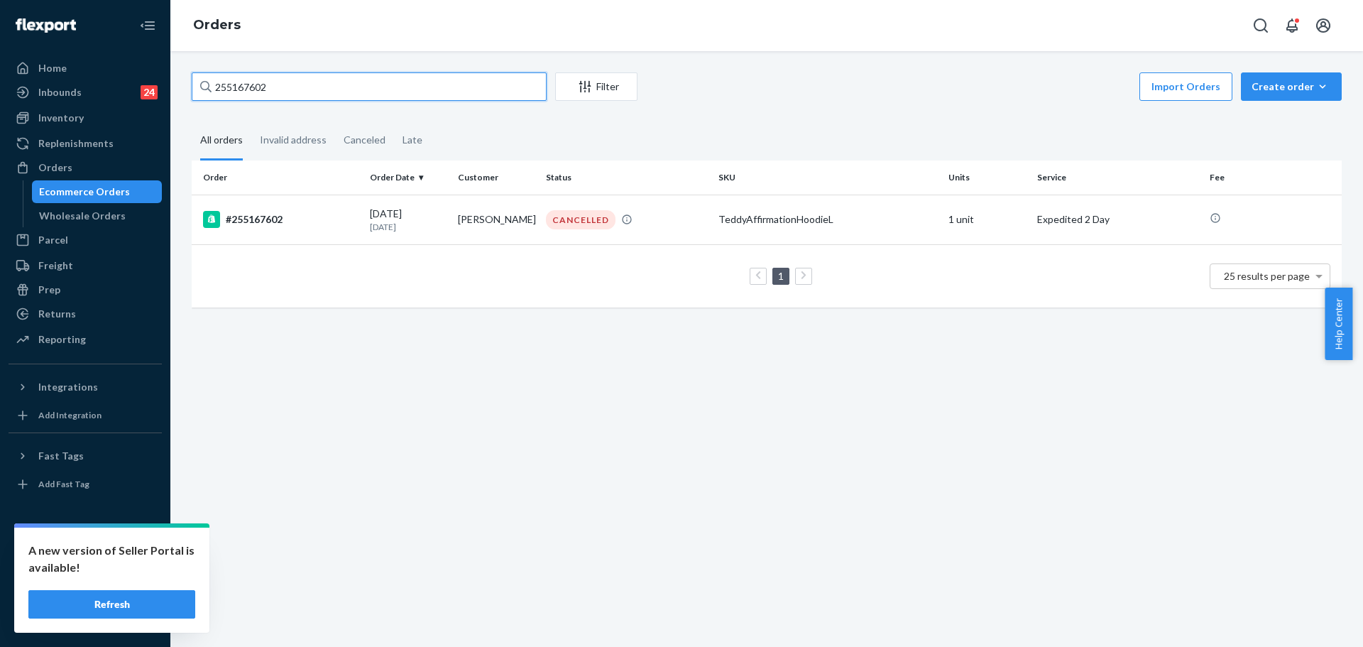
click at [275, 80] on input "255167602" at bounding box center [369, 86] width 355 height 28
click at [277, 80] on input "255167602" at bounding box center [369, 86] width 355 height 28
paste input "20225"
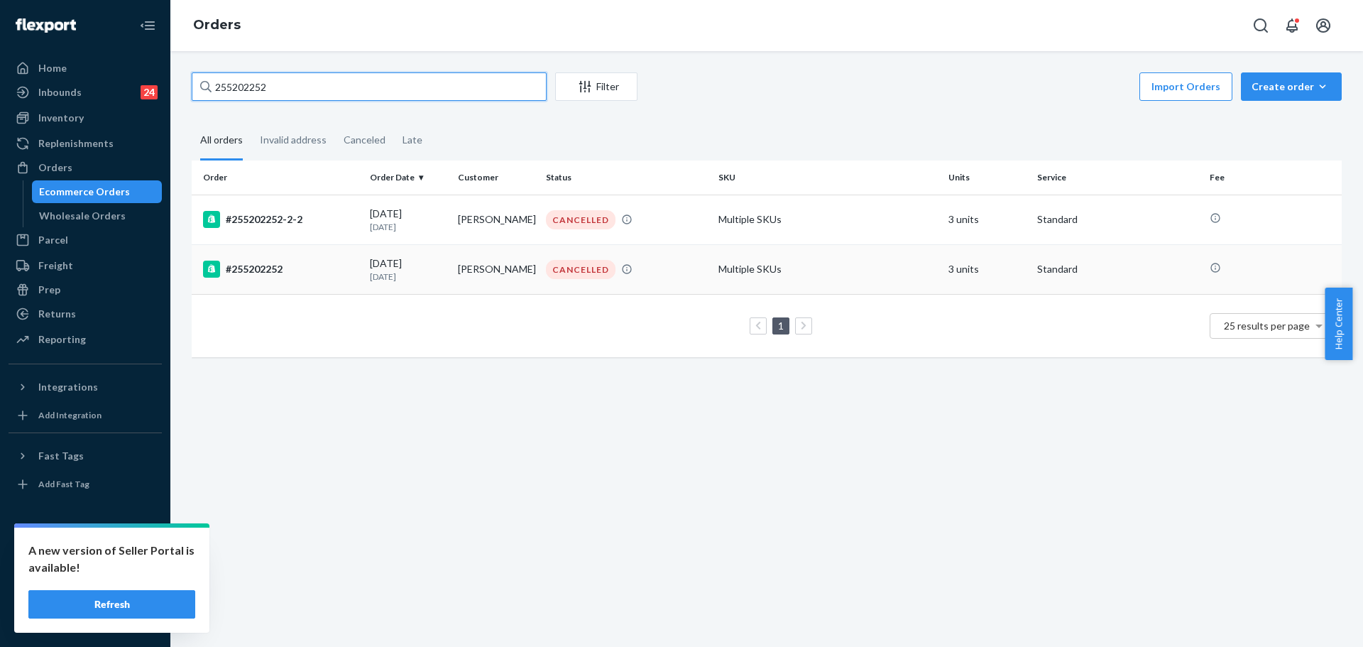
type input "255202252"
click at [310, 285] on td "#255202252" at bounding box center [278, 269] width 173 height 50
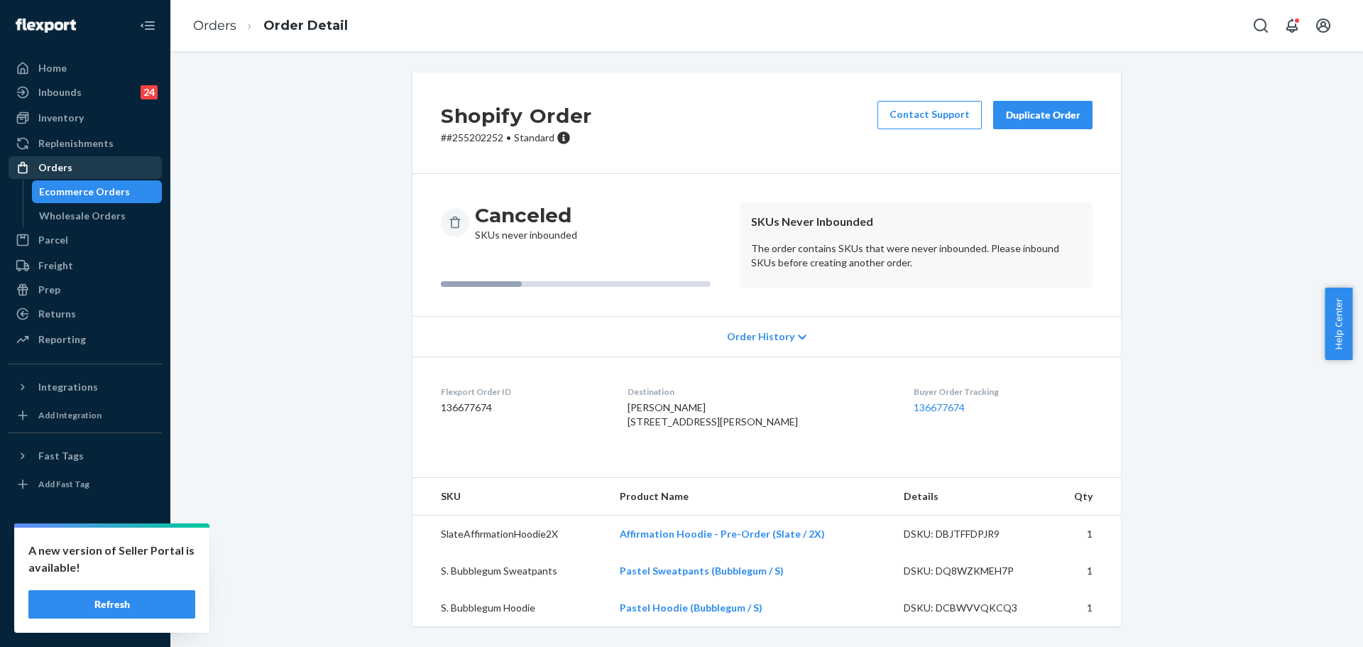
click at [126, 165] on div "Orders" at bounding box center [85, 168] width 150 height 20
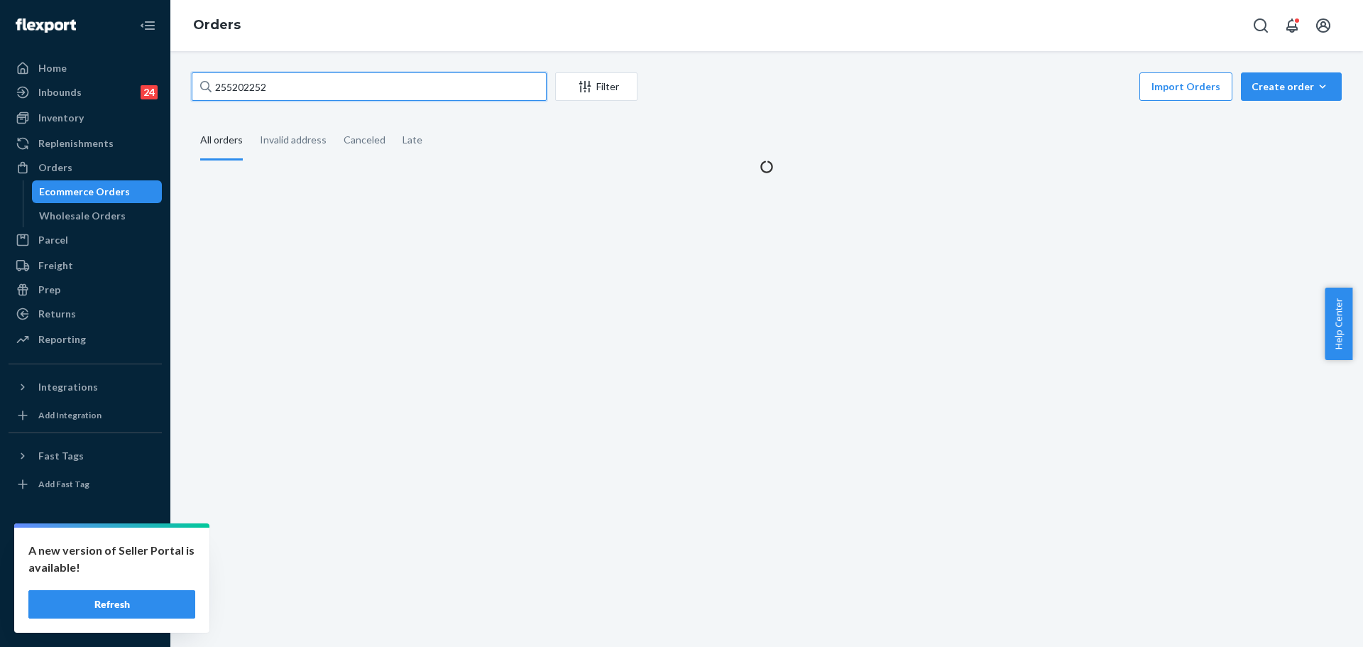
click at [378, 82] on input "255202252" at bounding box center [369, 86] width 355 height 28
click at [378, 81] on input "255202252" at bounding box center [369, 86] width 355 height 28
paste input "4794463"
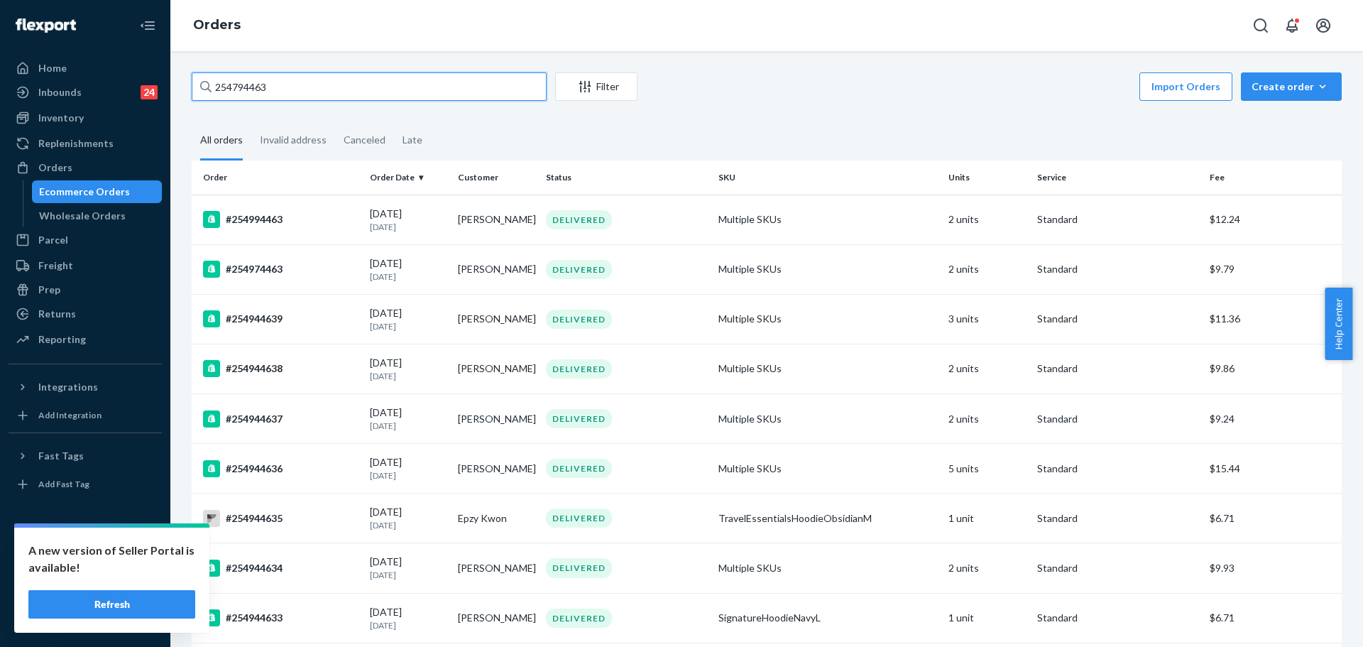
type input "254794463"
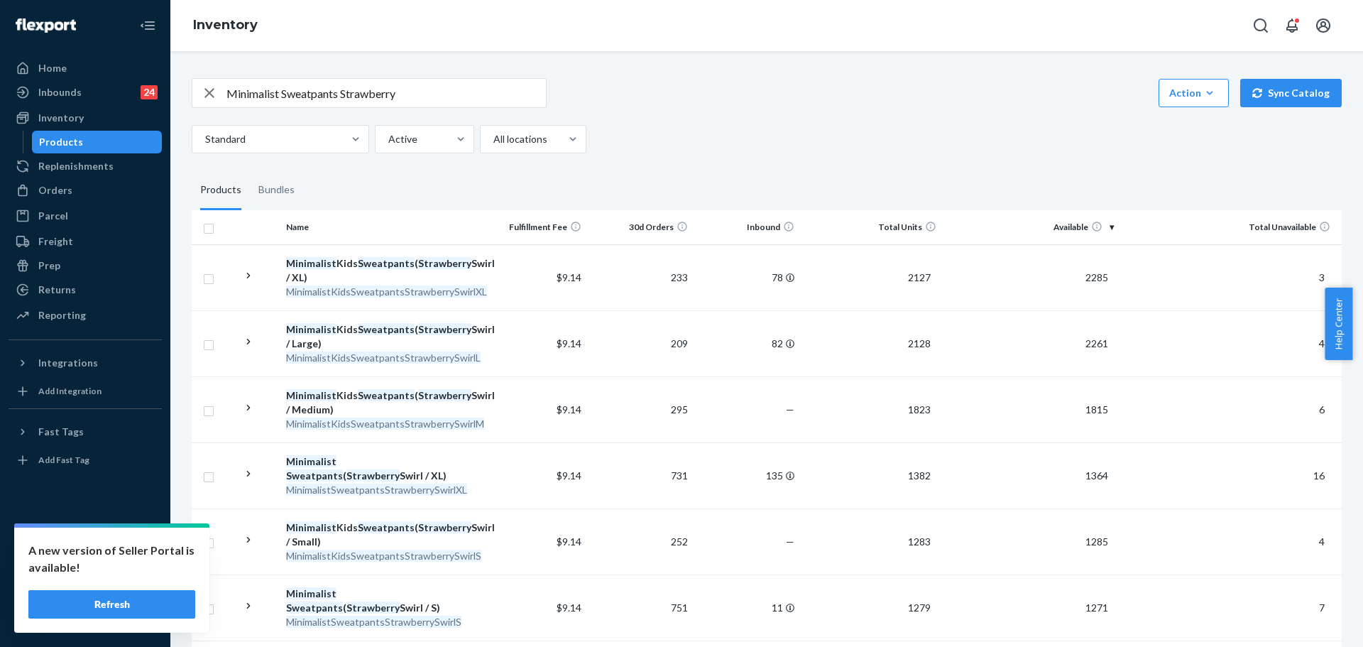
click at [278, 92] on input "Minimalist Sweatpants Strawberry" at bounding box center [385, 93] width 319 height 28
click at [445, 96] on input "Minimalist Sweatpants Strawberry" at bounding box center [385, 93] width 319 height 28
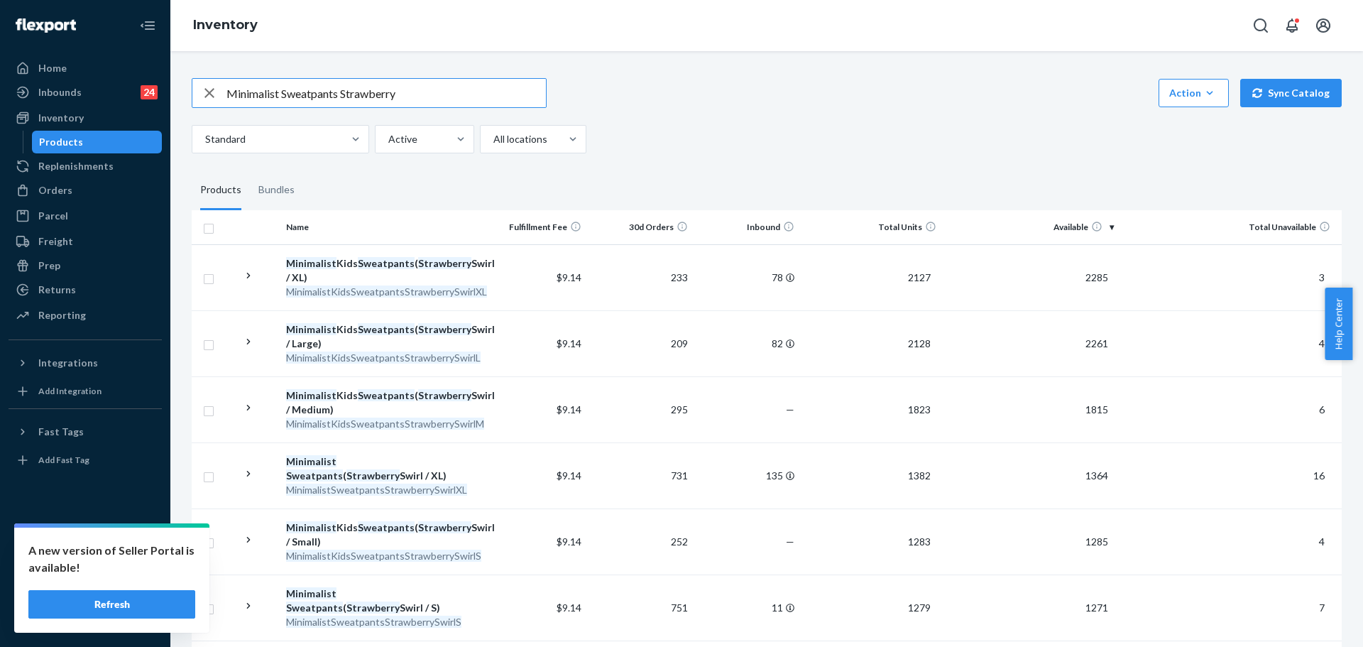
click at [446, 95] on input "Minimalist Sweatpants Strawberry" at bounding box center [385, 93] width 319 height 28
paste input "Affirmation Hoodie"
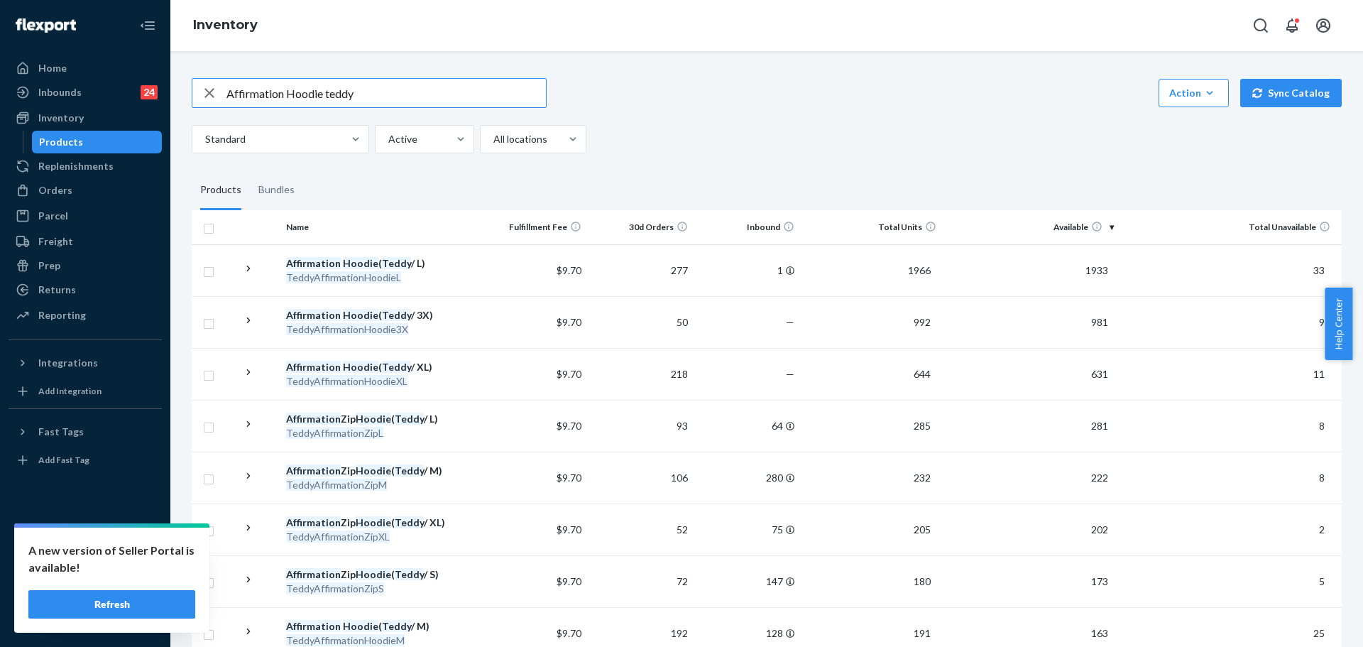
click at [341, 101] on input "Affirmation Hoodie teddy" at bounding box center [385, 93] width 319 height 28
click at [340, 101] on input "Affirmation Hoodie teddy" at bounding box center [385, 93] width 319 height 28
click at [339, 101] on input "Affirmation Hoodie teddy" at bounding box center [385, 93] width 319 height 28
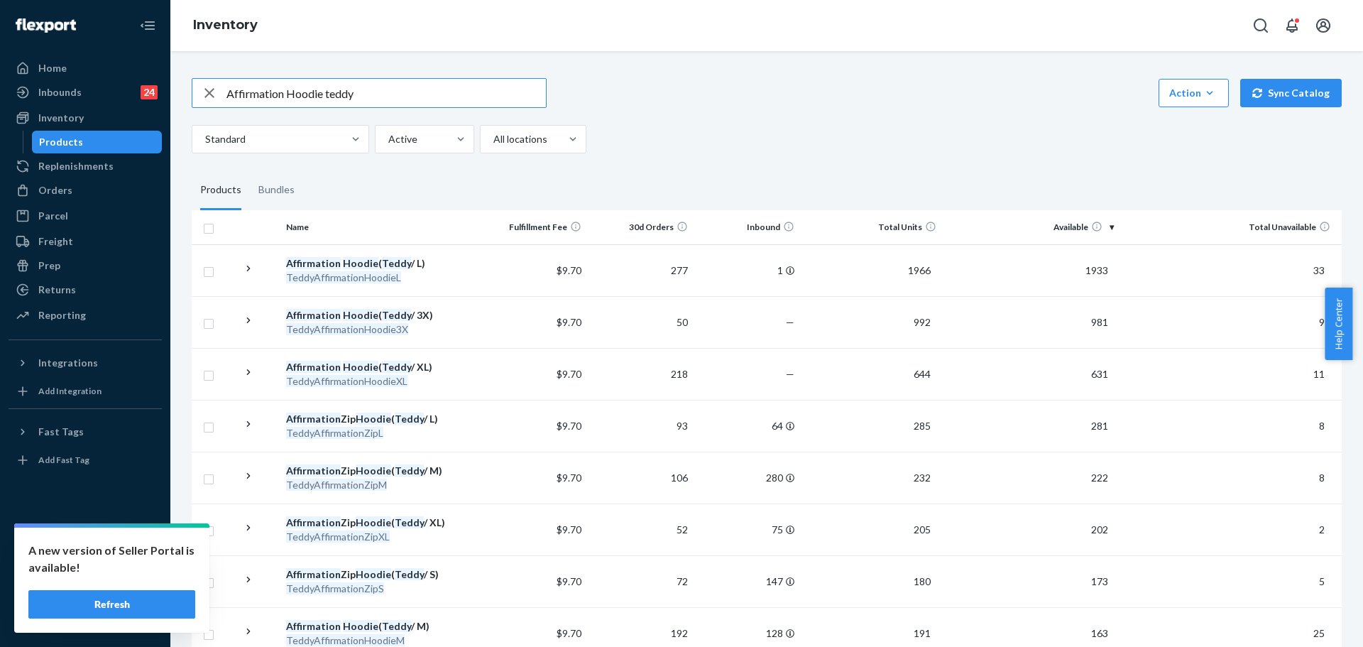
click at [339, 101] on input "Affirmation Hoodie teddy" at bounding box center [385, 93] width 319 height 28
paste input "Camo Kids Sweatpants"
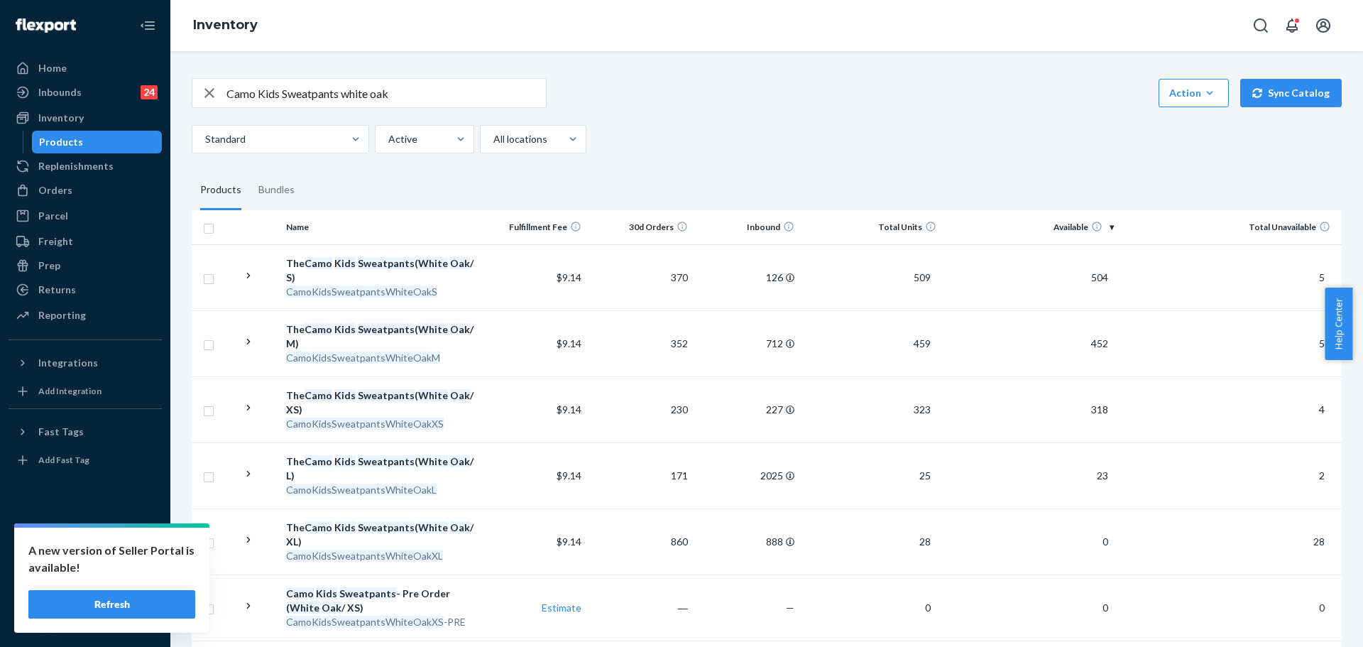
click at [290, 99] on input "Camo Kids Sweatpants white oak" at bounding box center [385, 93] width 319 height 28
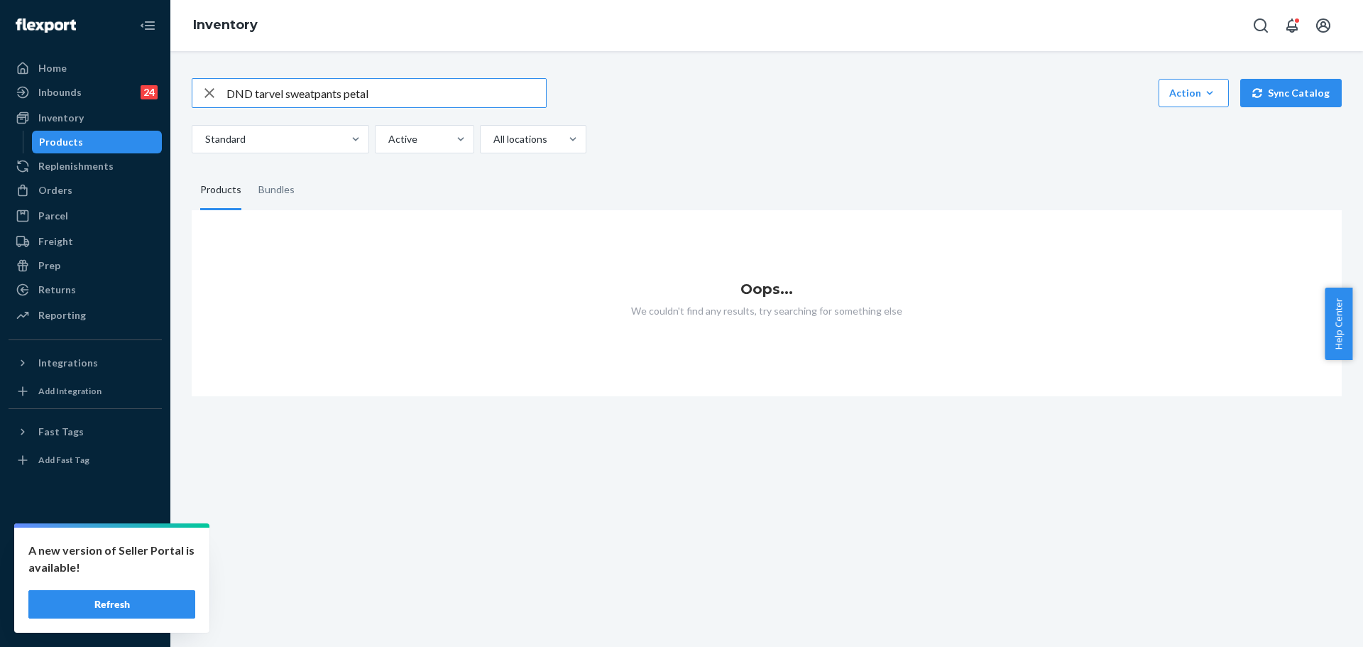
click at [265, 97] on input "DND tarvel sweatpants petal" at bounding box center [385, 93] width 319 height 28
click at [261, 96] on input "DND tarvel sweatpants petal" at bounding box center [385, 93] width 319 height 28
click at [265, 96] on input "DND tarvel sweatpants petal" at bounding box center [385, 93] width 319 height 28
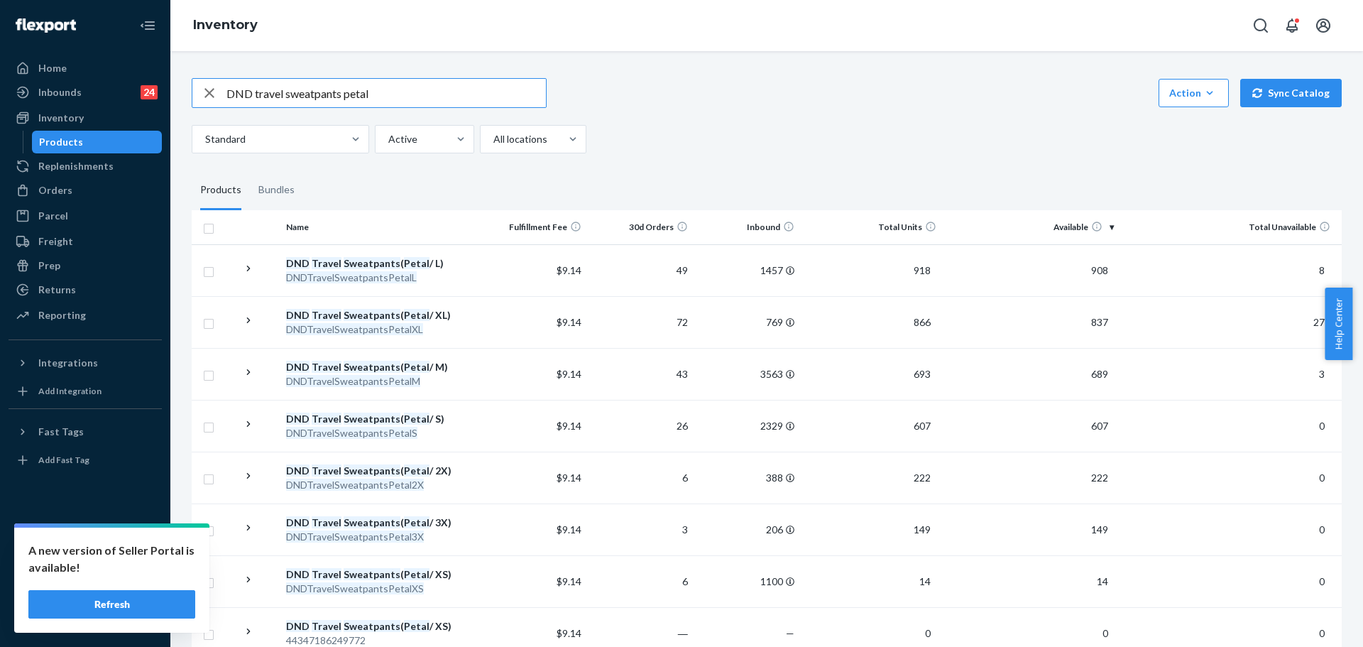
click at [297, 95] on input "DND travel sweatpants petal" at bounding box center [385, 93] width 319 height 28
click at [300, 97] on input "DND travel sweatpants petal" at bounding box center [385, 93] width 319 height 28
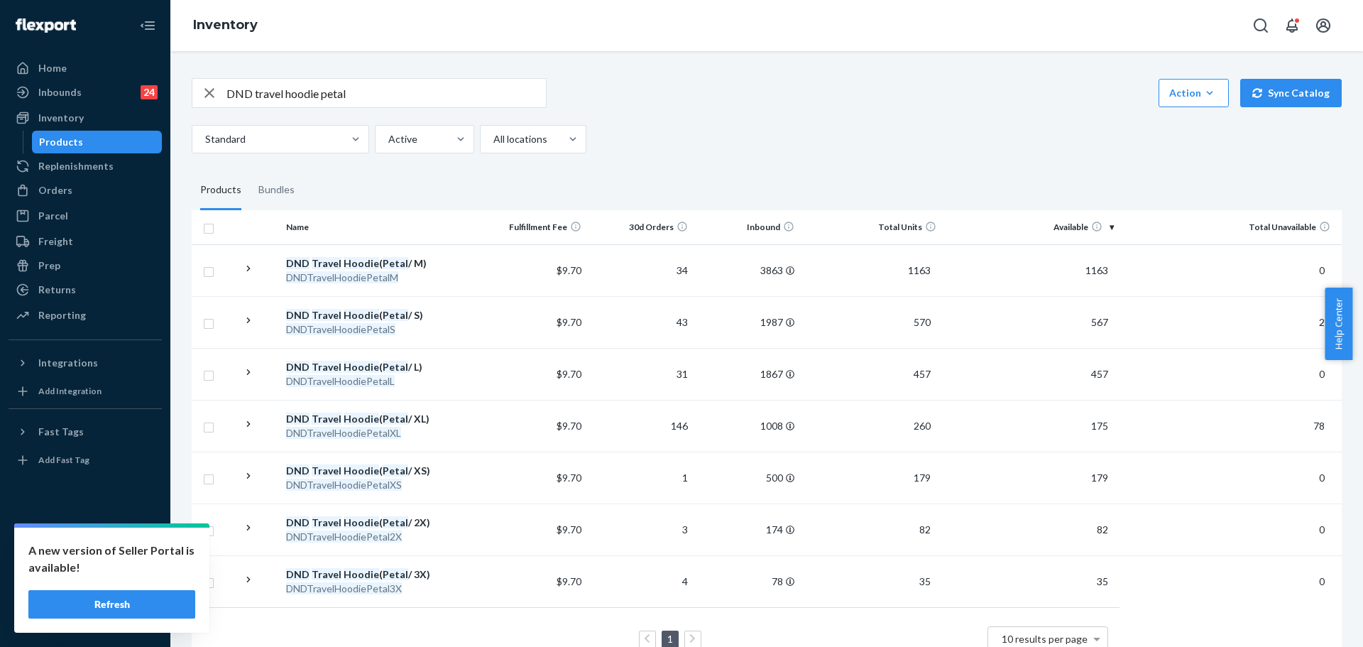
click at [403, 94] on input "DND travel hoodie petal" at bounding box center [385, 93] width 319 height 28
paste input "Pastel Sweatpants"
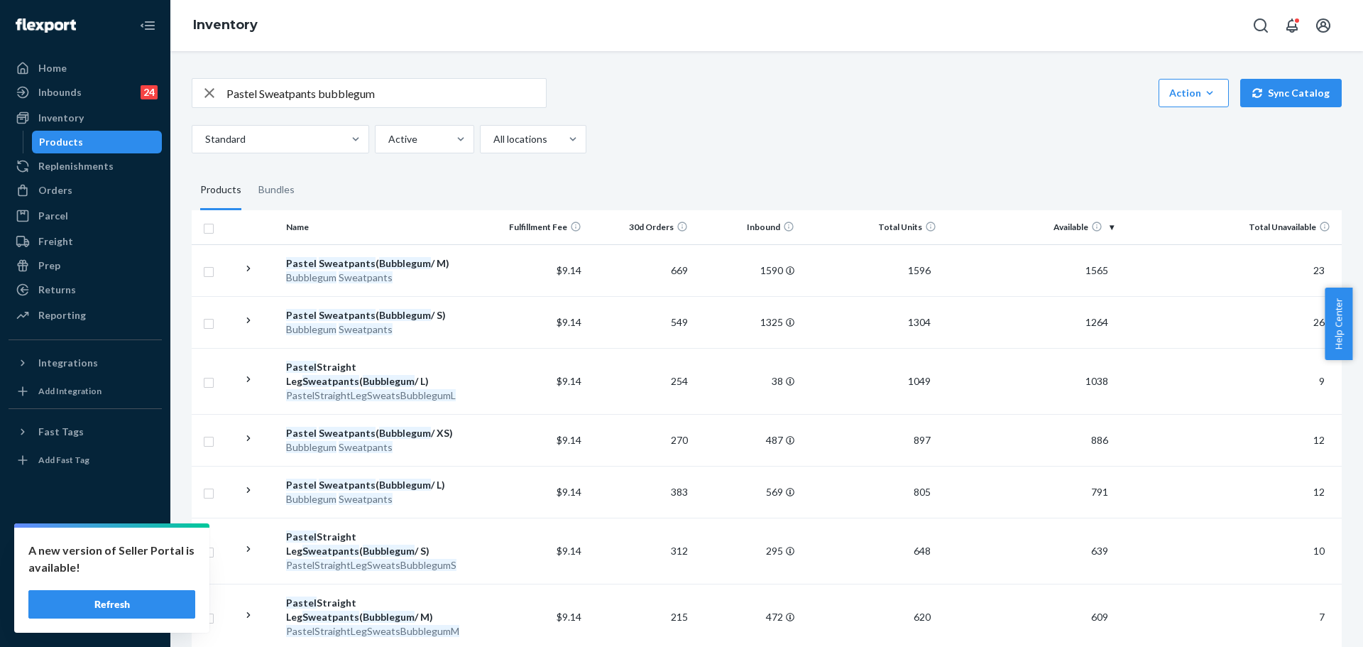
click at [278, 94] on input "Pastel Sweatpants bubblegum" at bounding box center [385, 93] width 319 height 28
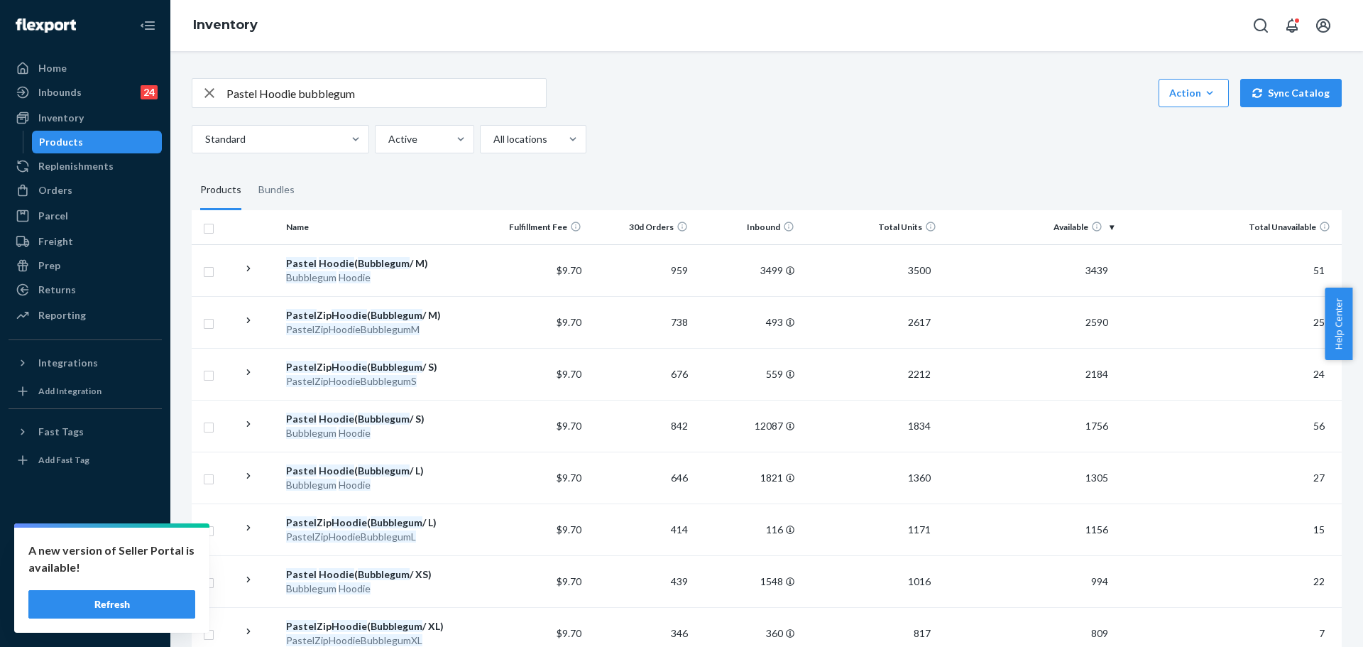
click at [356, 89] on input "Pastel Hoodie bubblegum" at bounding box center [385, 93] width 319 height 28
click at [357, 89] on input "Pastel Hoodie bubblegum" at bounding box center [385, 93] width 319 height 28
paste input "Airplane Mode Travel Hoodie"
click at [357, 89] on input "Airplane Mode Travel Hoodie" at bounding box center [385, 93] width 319 height 28
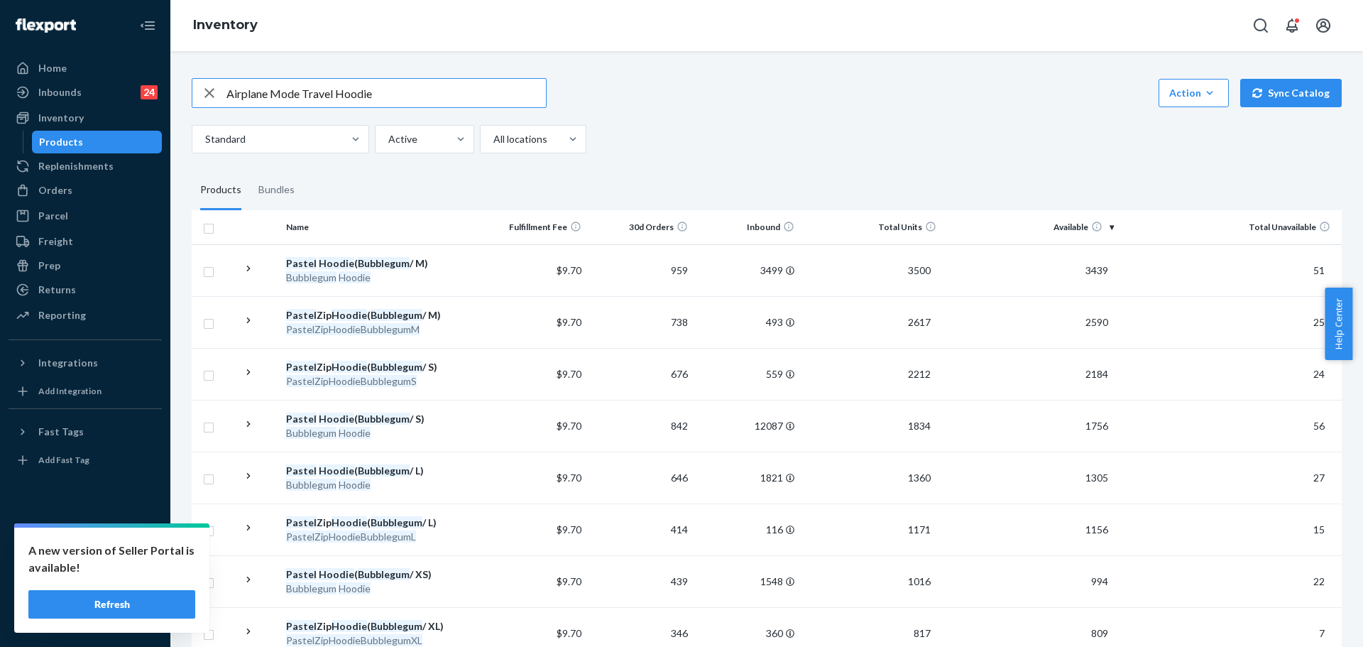
click at [357, 89] on input "Airplane Mode Travel Hoodie" at bounding box center [385, 93] width 319 height 28
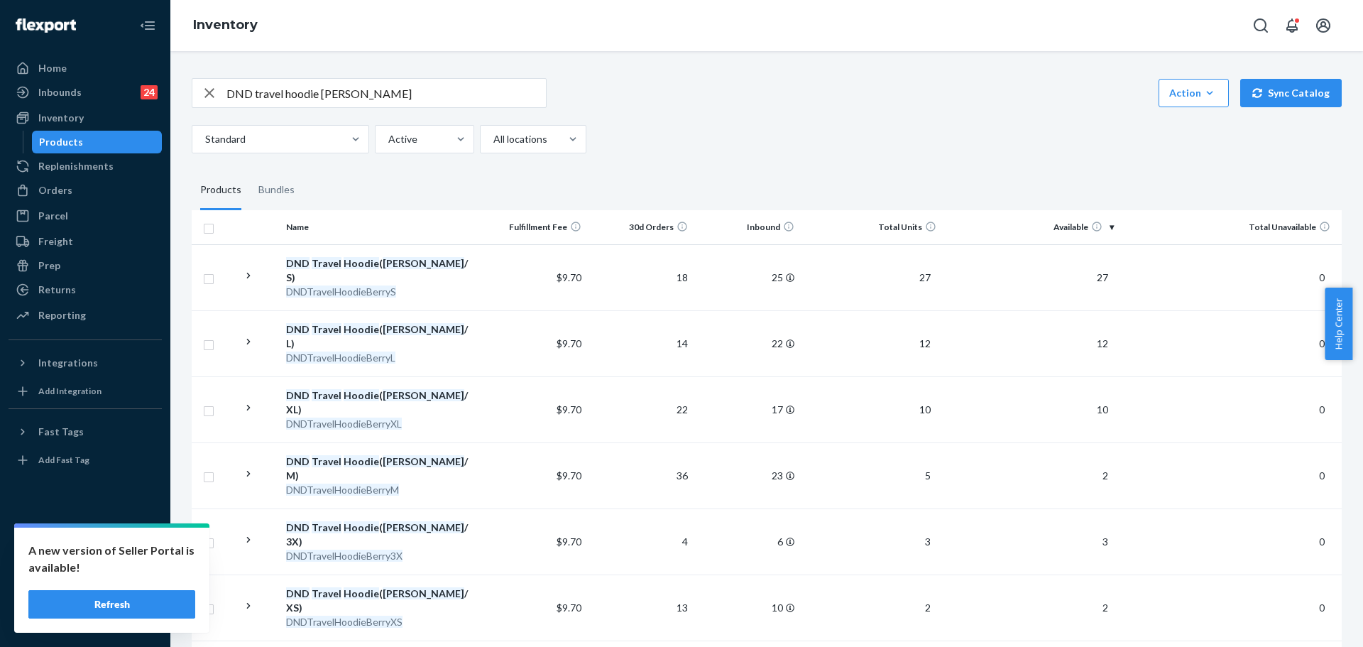
click at [373, 90] on input "DND travel hoodie berry" at bounding box center [385, 93] width 319 height 28
click at [373, 89] on input "DND travel hoodie berry" at bounding box center [385, 93] width 319 height 28
click at [376, 89] on input "DND travel hoodie berry" at bounding box center [385, 93] width 319 height 28
paste input "Camo Sweatpants"
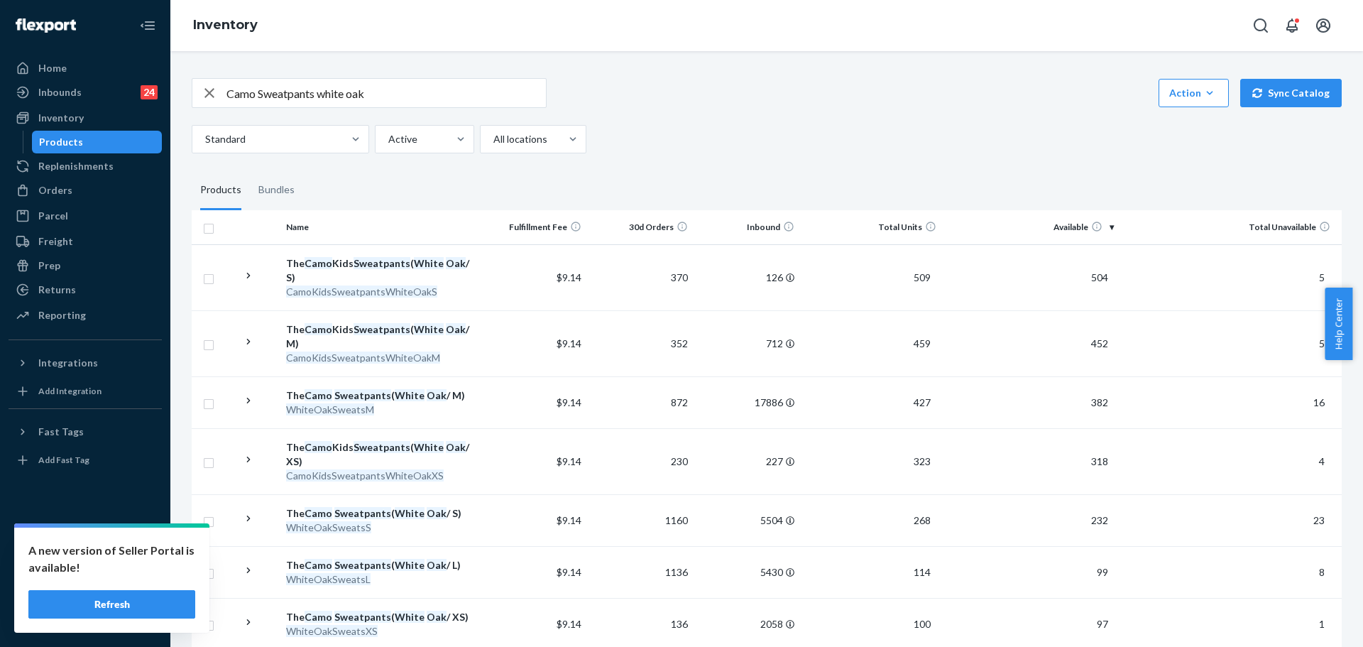
click at [295, 94] on input "Camo Sweatpants white oak" at bounding box center [385, 93] width 319 height 28
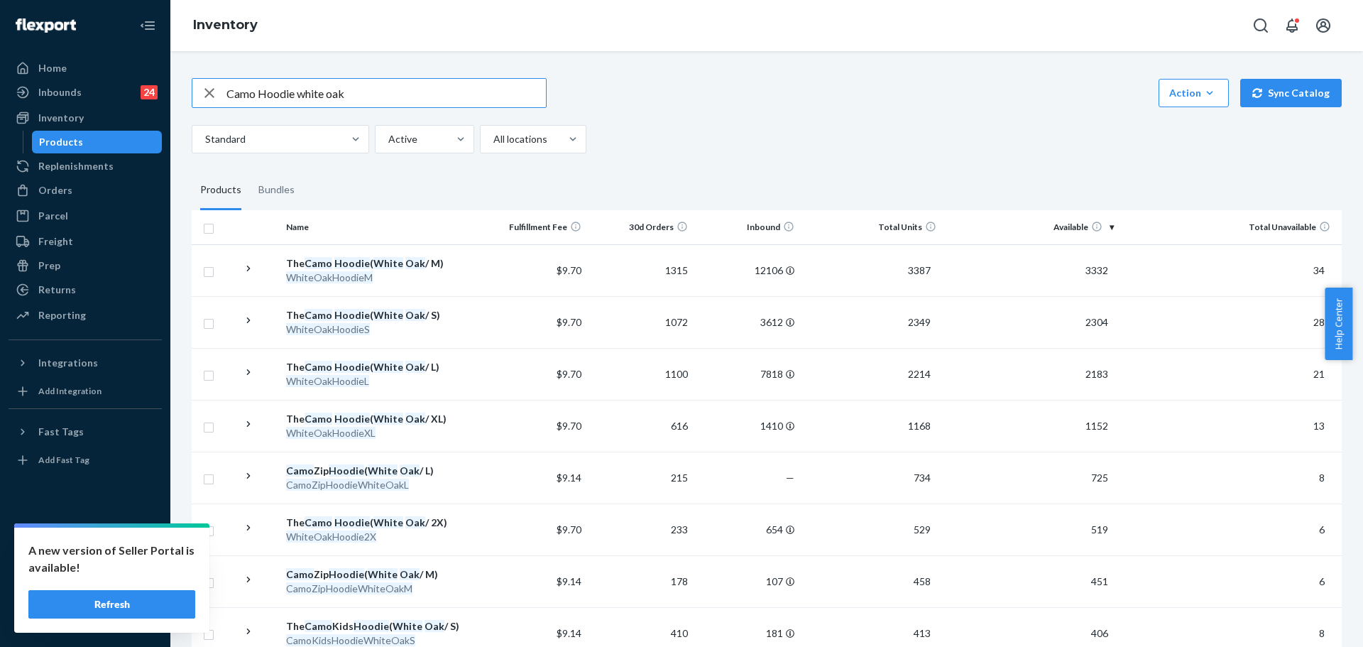
click at [273, 94] on input "Camo Hoodie white oak" at bounding box center [385, 93] width 319 height 28
click at [273, 93] on input "Camo Hoodie white oak" at bounding box center [385, 93] width 319 height 28
type input "DND travel sweatpants berry"
